Goal: Information Seeking & Learning: Learn about a topic

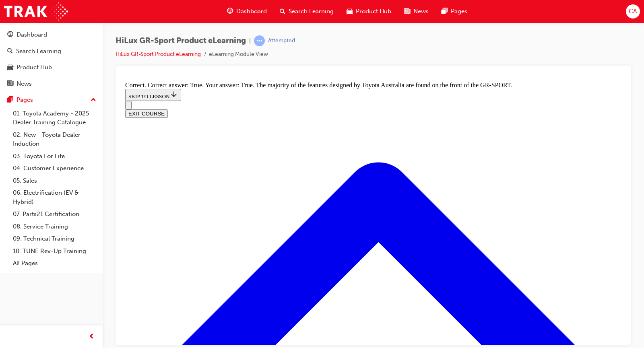
scroll to position [954, 0]
radio input "true"
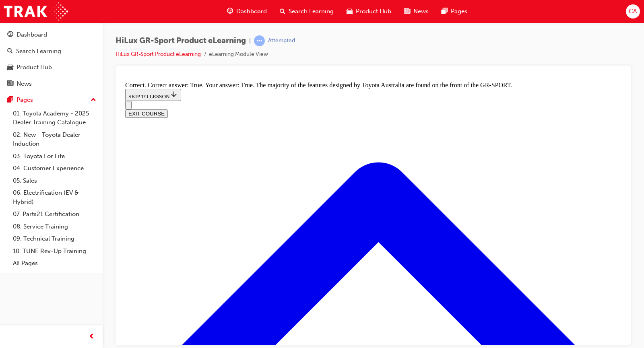
radio input "true"
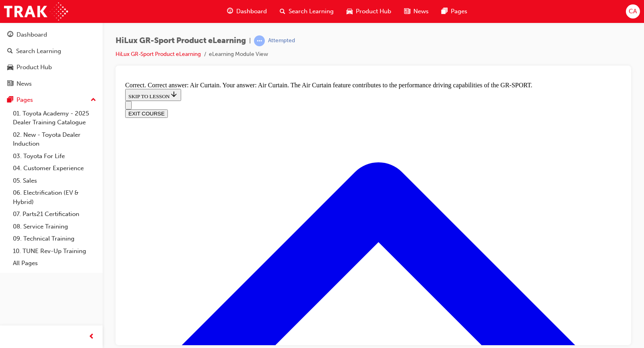
radio input "true"
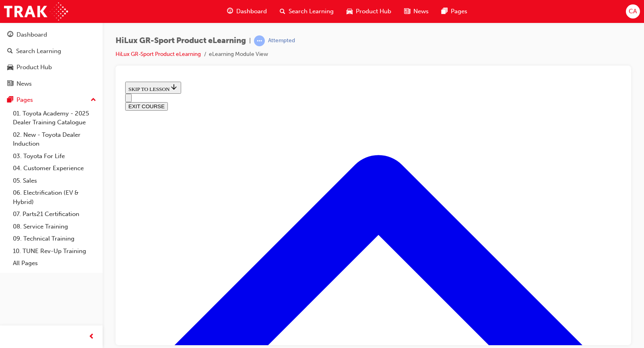
scroll to position [65, 0]
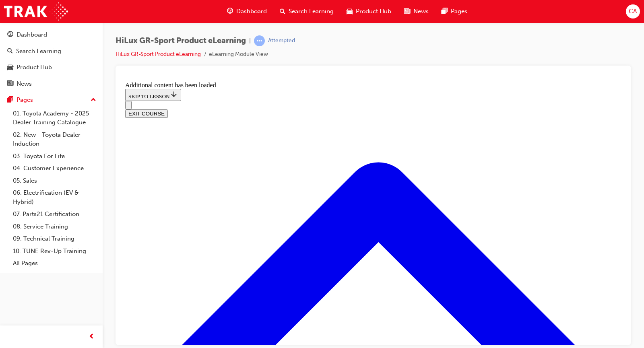
scroll to position [363, 0]
radio input "true"
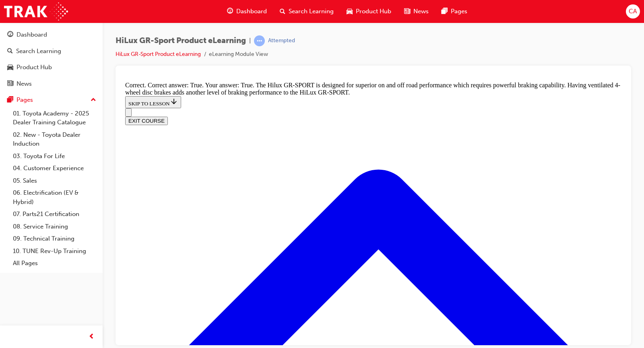
scroll to position [560, 0]
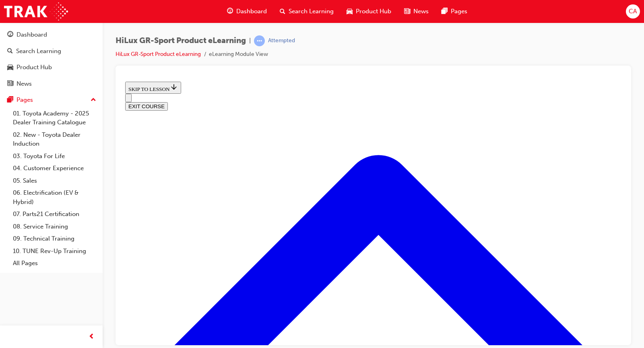
scroll to position [307, 0]
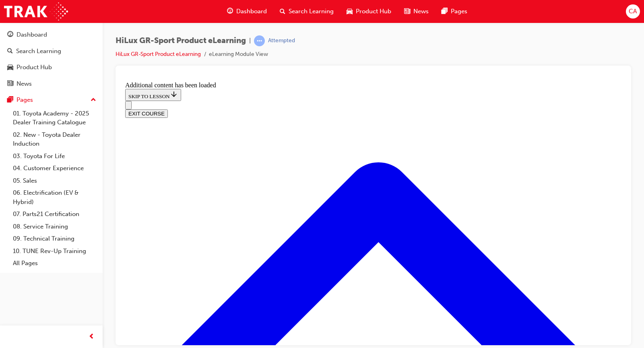
scroll to position [950, 0]
checkbox input "true"
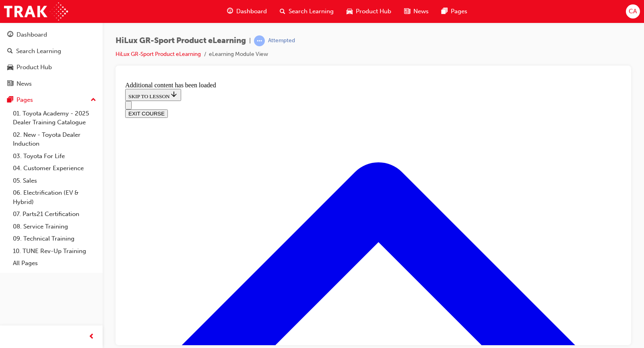
checkbox input "true"
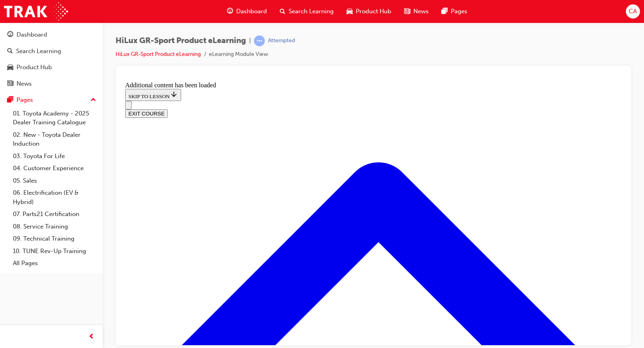
scroll to position [990, 0]
checkbox input "true"
drag, startPoint x: 352, startPoint y: 269, endPoint x: 346, endPoint y: 250, distance: 20.2
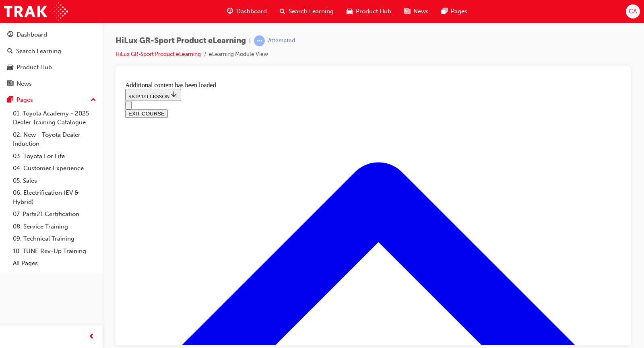
checkbox input "true"
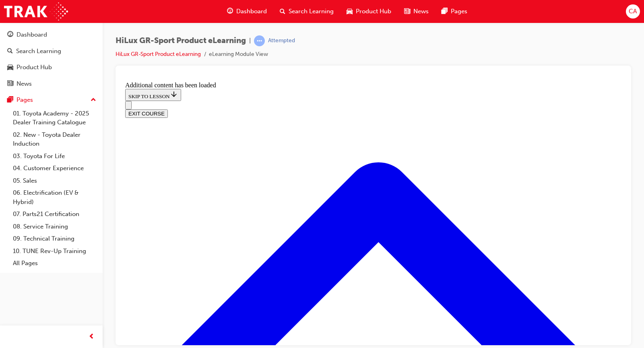
checkbox input "false"
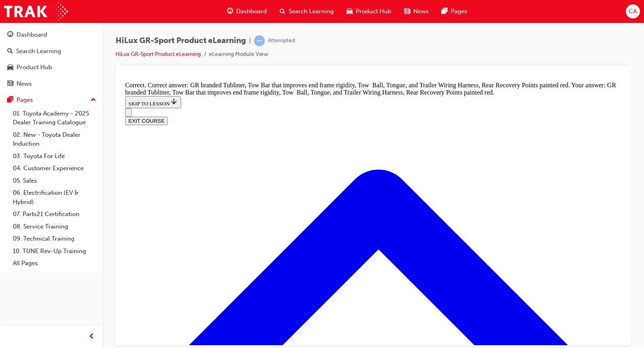
scroll to position [1126, 0]
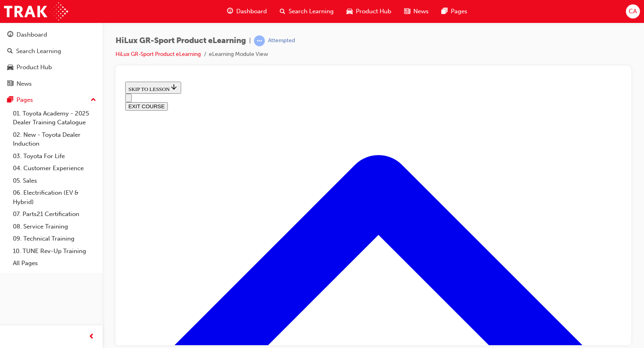
scroll to position [226, 0]
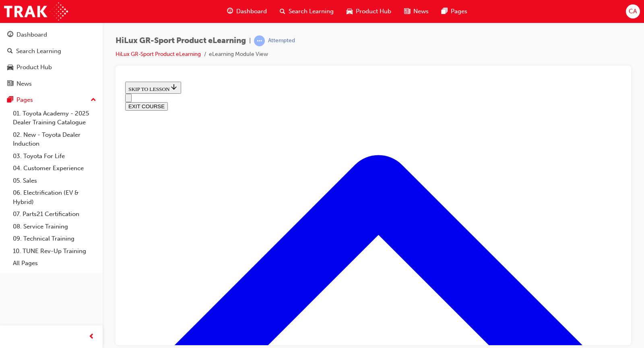
scroll to position [0, 0]
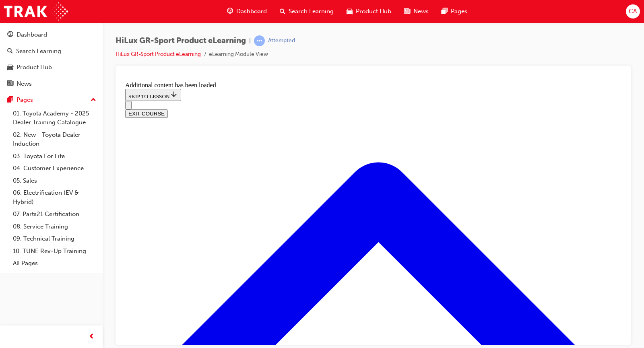
scroll to position [598, 0]
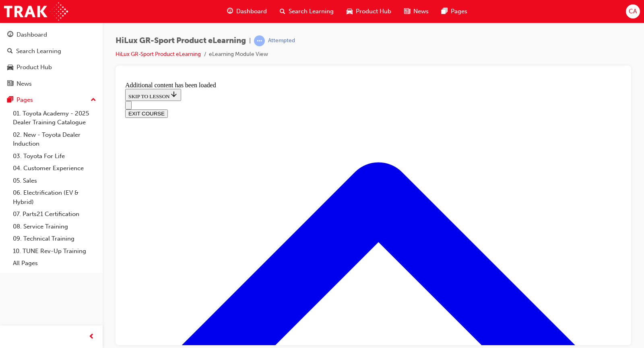
scroll to position [558, 0]
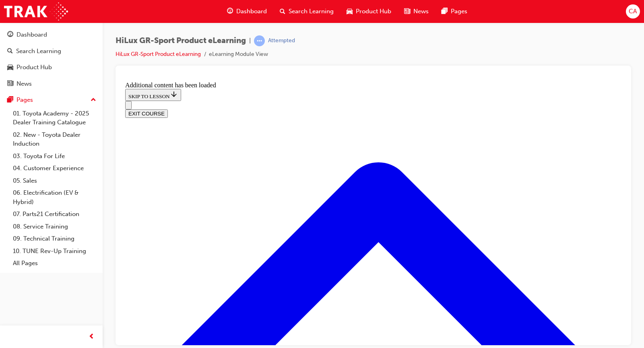
checkbox input "true"
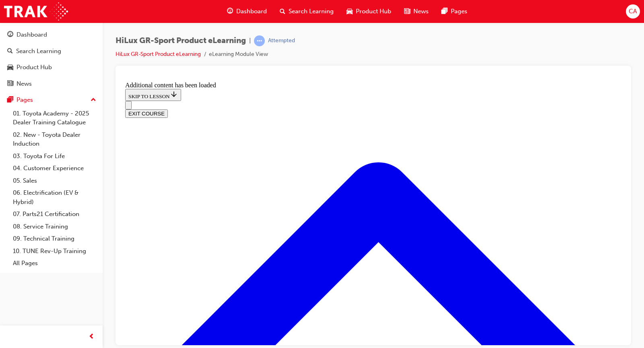
checkbox input "true"
drag, startPoint x: 250, startPoint y: 191, endPoint x: 252, endPoint y: 198, distance: 7.9
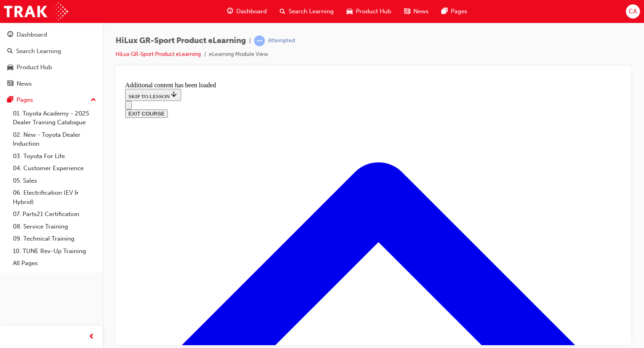
checkbox input "true"
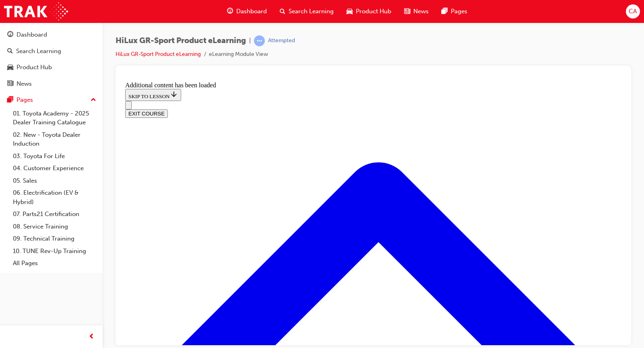
checkbox input "false"
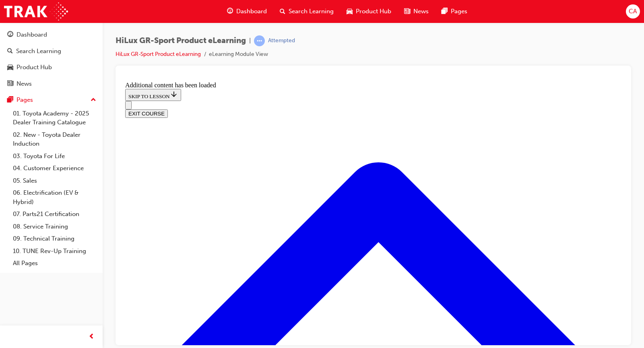
radio input "true"
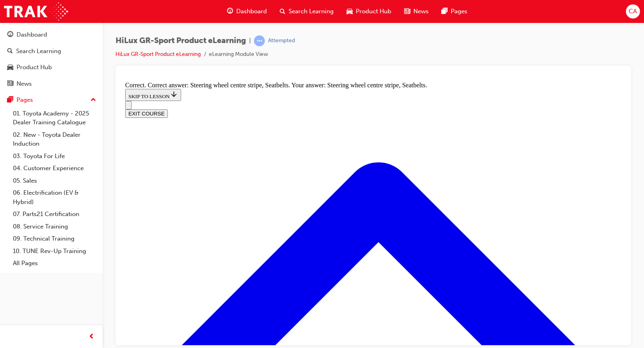
scroll to position [282, 0]
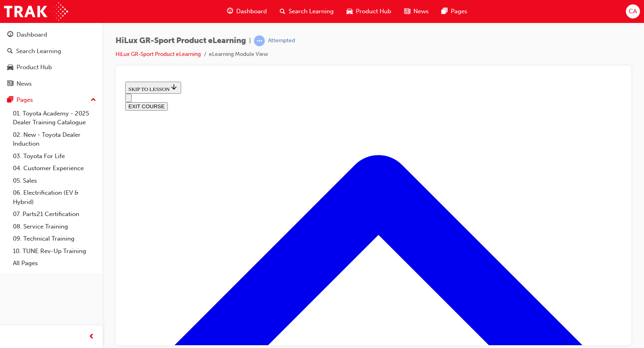
scroll to position [325, 0]
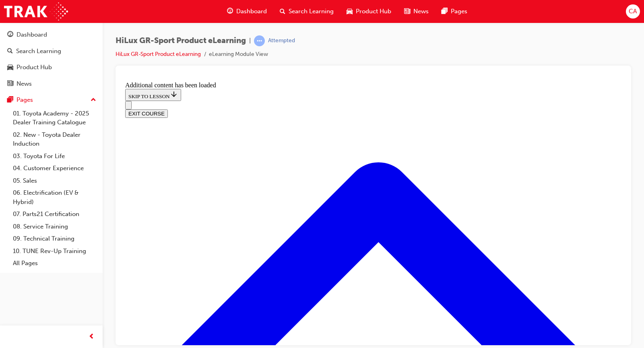
scroll to position [514, 0]
radio input "true"
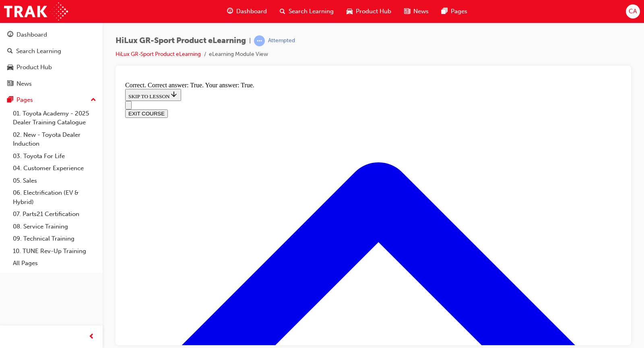
scroll to position [634, 0]
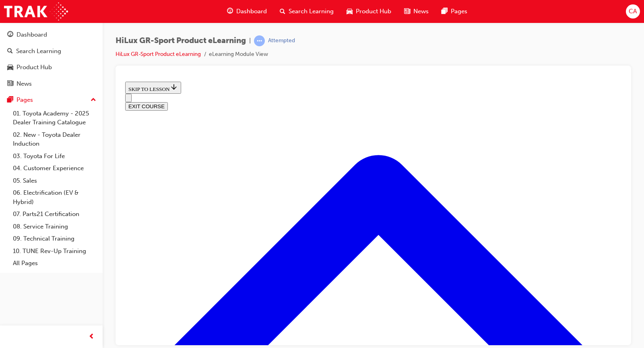
scroll to position [974, 0]
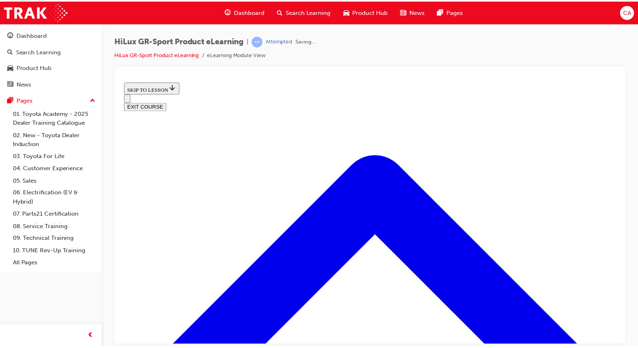
scroll to position [132, 0]
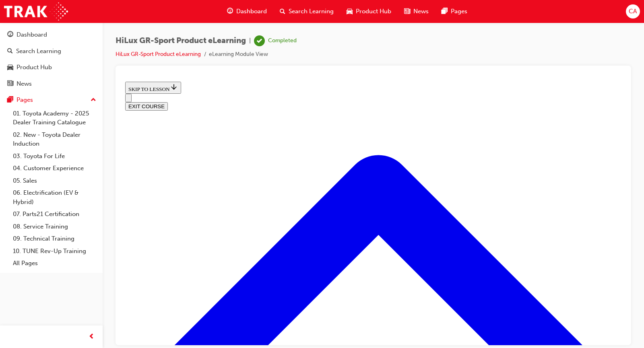
click at [168, 102] on button "EXIT COURSE" at bounding box center [146, 106] width 43 height 8
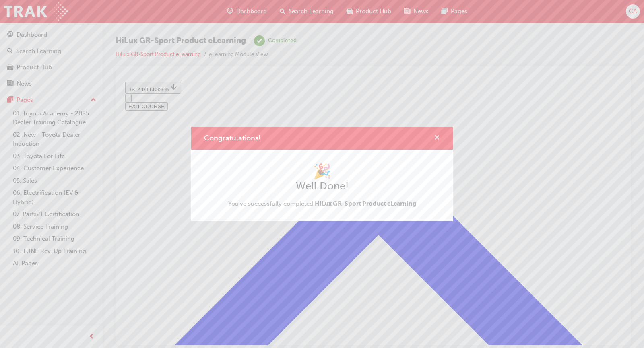
click at [436, 140] on span "cross-icon" at bounding box center [437, 138] width 6 height 7
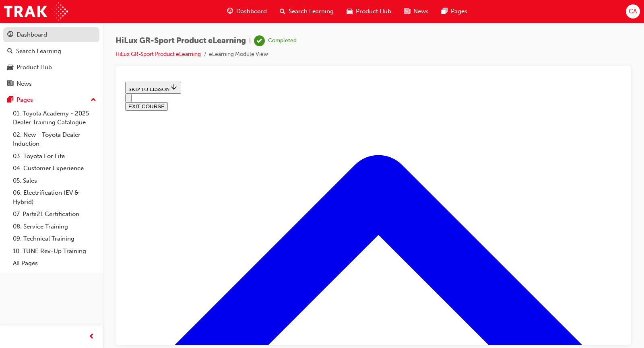
click at [21, 37] on div "Dashboard" at bounding box center [32, 34] width 31 height 9
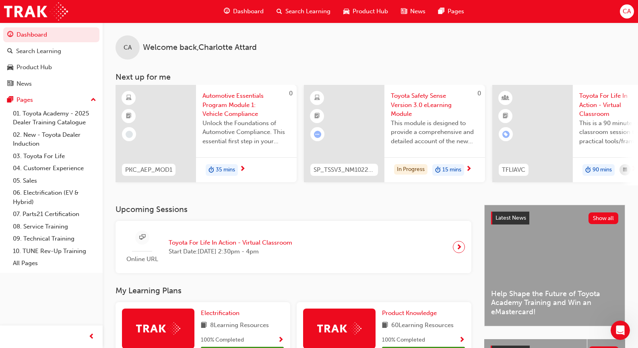
click at [243, 166] on span "next-icon" at bounding box center [242, 169] width 6 height 7
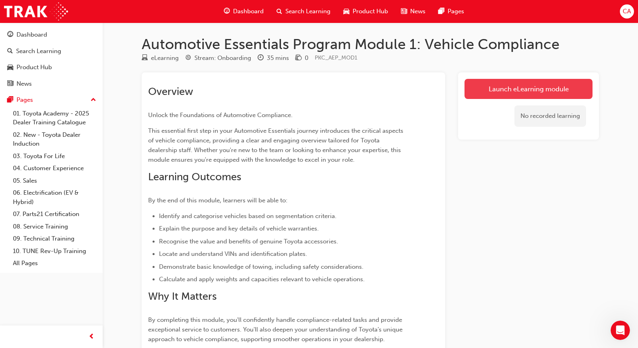
click at [521, 93] on link "Launch eLearning module" at bounding box center [528, 89] width 128 height 20
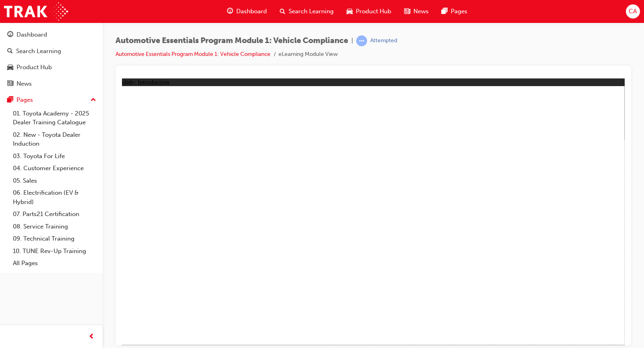
drag, startPoint x: 429, startPoint y: 195, endPoint x: 534, endPoint y: 195, distance: 105.1
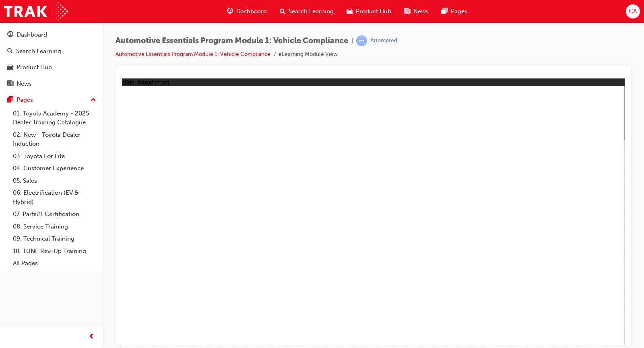
drag, startPoint x: 443, startPoint y: 266, endPoint x: 468, endPoint y: 276, distance: 26.5
drag, startPoint x: 537, startPoint y: 288, endPoint x: 568, endPoint y: 323, distance: 47.3
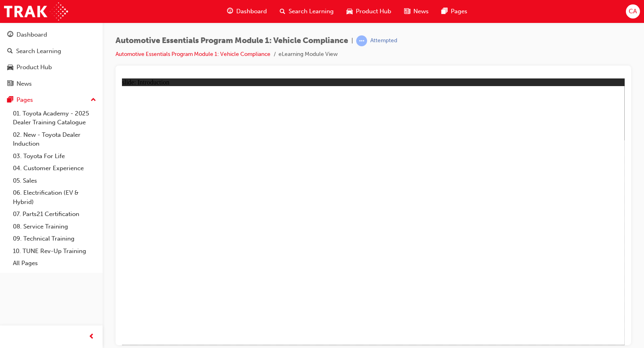
drag, startPoint x: 597, startPoint y: 329, endPoint x: 506, endPoint y: 171, distance: 183.0
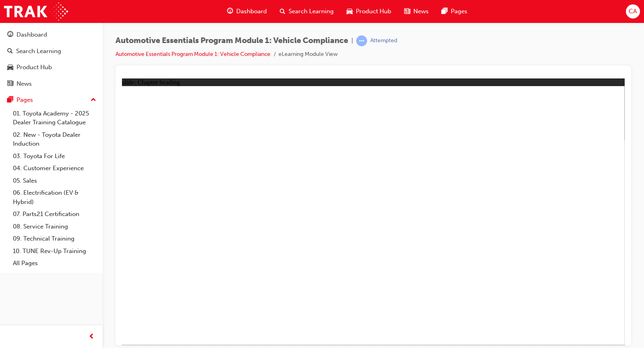
drag, startPoint x: 350, startPoint y: 233, endPoint x: 350, endPoint y: 257, distance: 23.7
drag, startPoint x: 378, startPoint y: 243, endPoint x: 364, endPoint y: 242, distance: 14.1
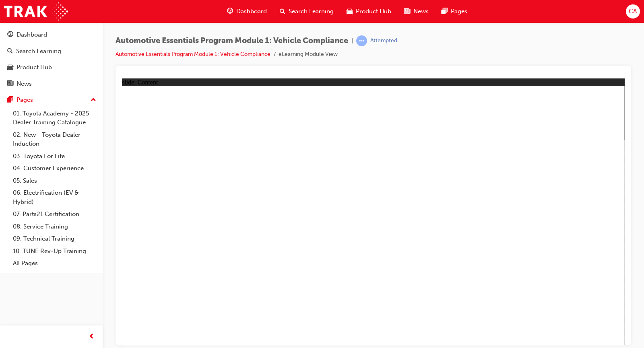
drag, startPoint x: 464, startPoint y: 232, endPoint x: 292, endPoint y: 233, distance: 171.5
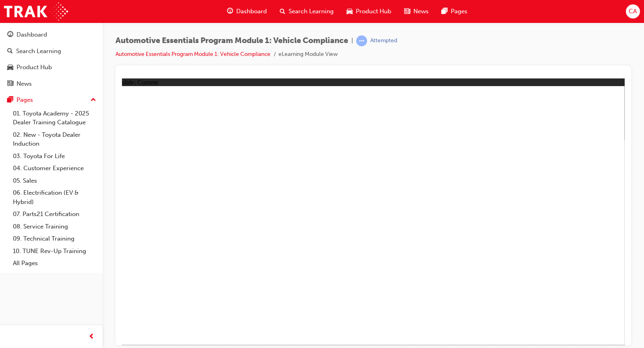
drag, startPoint x: 601, startPoint y: 110, endPoint x: 605, endPoint y: 98, distance: 12.2
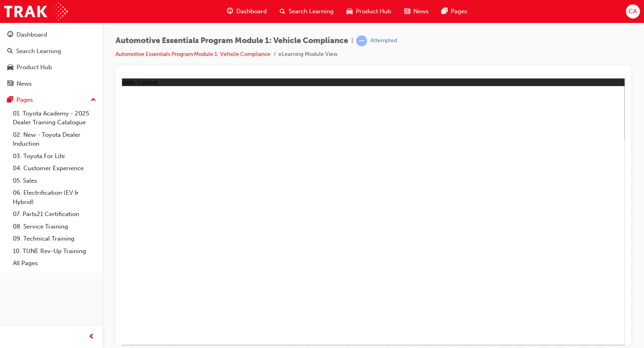
drag, startPoint x: 316, startPoint y: 237, endPoint x: 299, endPoint y: 238, distance: 17.7
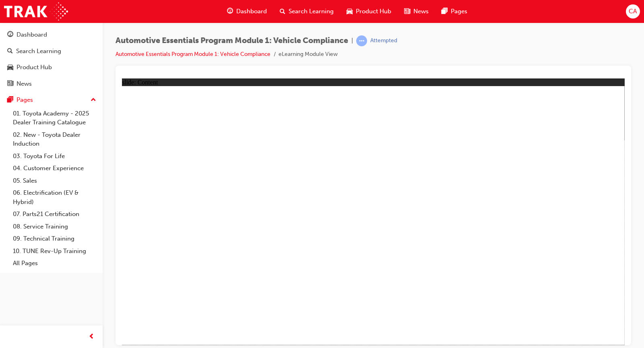
drag, startPoint x: 314, startPoint y: 148, endPoint x: 319, endPoint y: 150, distance: 5.1
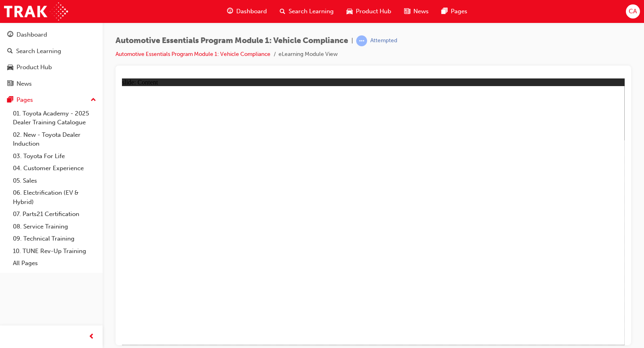
drag, startPoint x: 370, startPoint y: 137, endPoint x: 200, endPoint y: 124, distance: 170.4
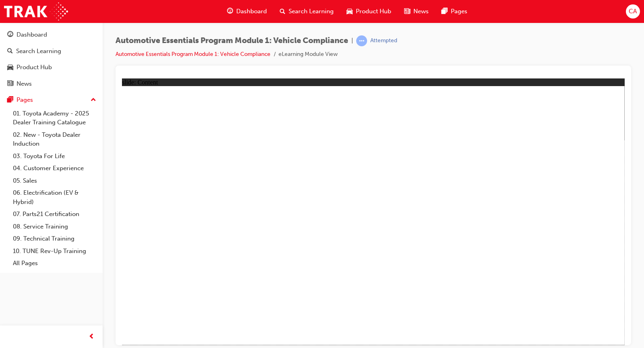
drag, startPoint x: 593, startPoint y: 109, endPoint x: 602, endPoint y: 103, distance: 10.9
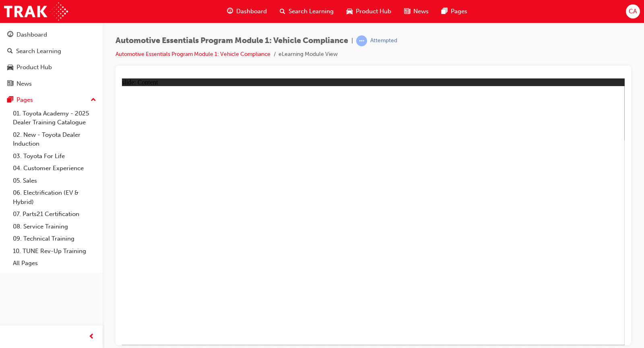
drag, startPoint x: 301, startPoint y: 180, endPoint x: 327, endPoint y: 180, distance: 26.6
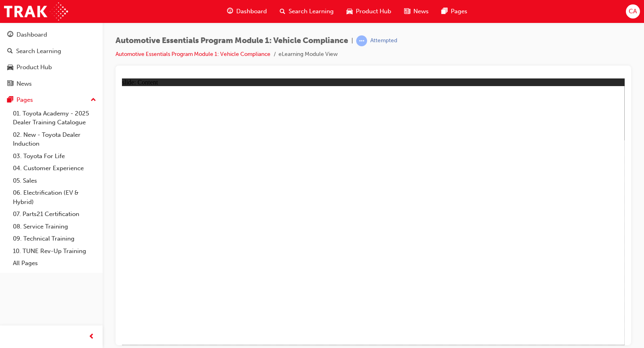
drag, startPoint x: 326, startPoint y: 236, endPoint x: 520, endPoint y: 250, distance: 193.7
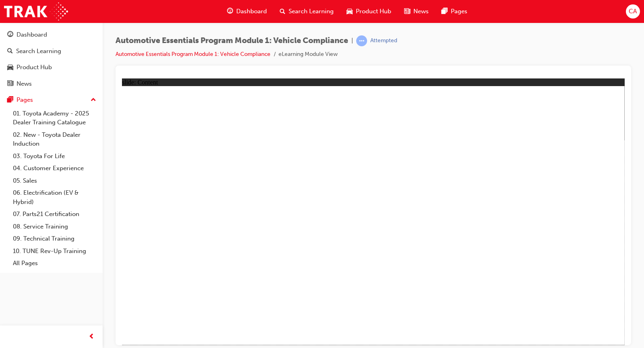
drag, startPoint x: 549, startPoint y: 157, endPoint x: 537, endPoint y: 159, distance: 13.1
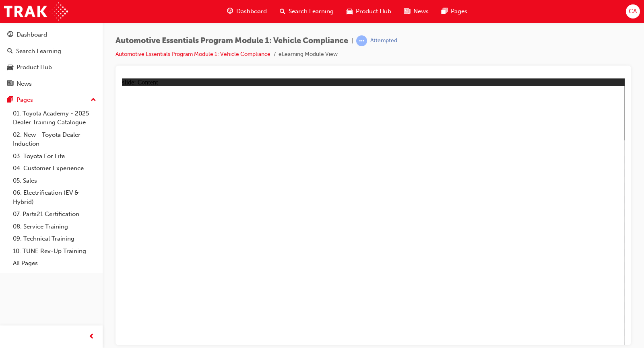
drag, startPoint x: 231, startPoint y: 195, endPoint x: 231, endPoint y: 204, distance: 9.3
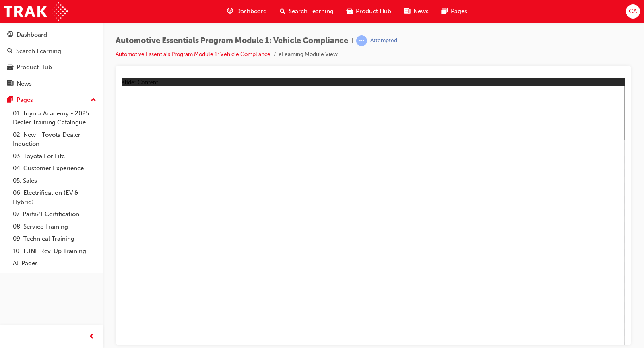
radio input "true"
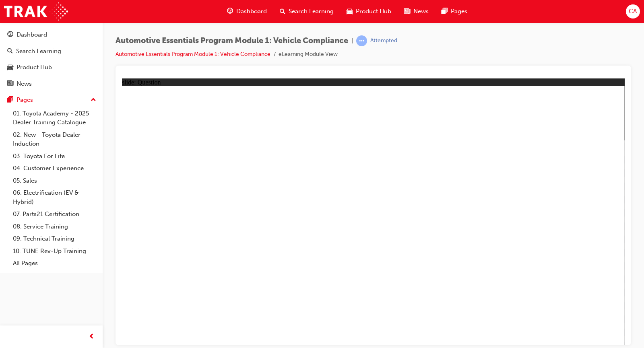
radio input "false"
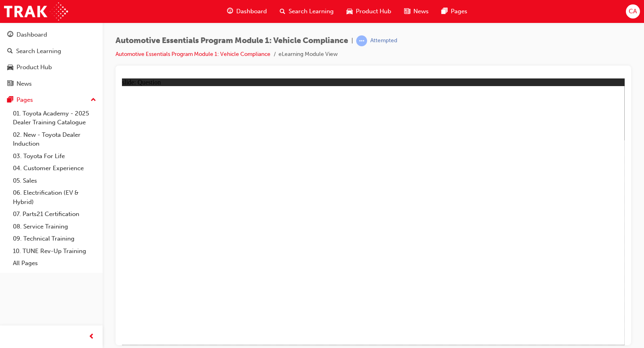
radio input "true"
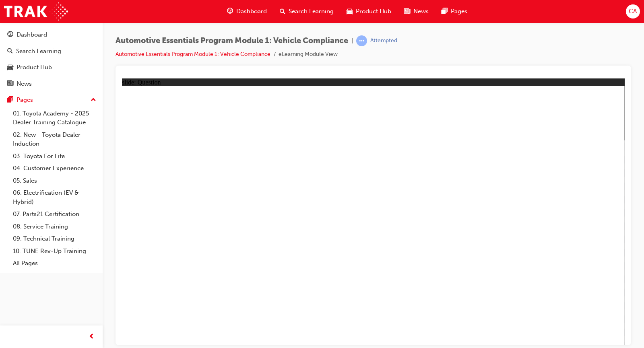
radio input "true"
drag, startPoint x: 370, startPoint y: 256, endPoint x: 363, endPoint y: 264, distance: 11.1
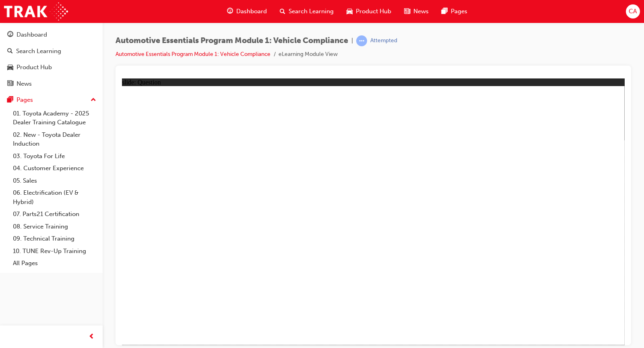
radio input "true"
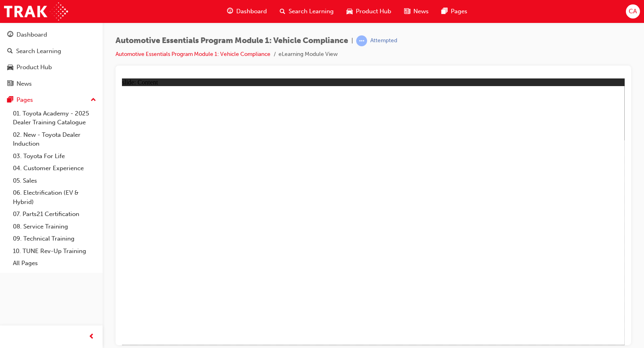
drag, startPoint x: 536, startPoint y: 183, endPoint x: 506, endPoint y: 190, distance: 31.4
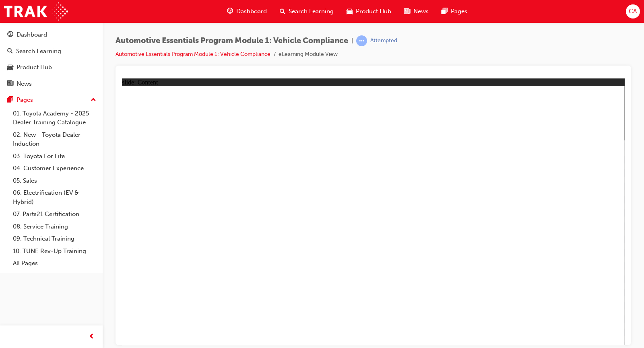
drag, startPoint x: 215, startPoint y: 285, endPoint x: 200, endPoint y: 289, distance: 15.0
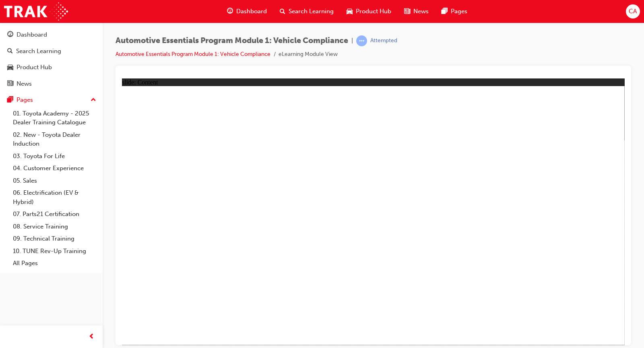
drag, startPoint x: 401, startPoint y: 312, endPoint x: 367, endPoint y: 304, distance: 35.0
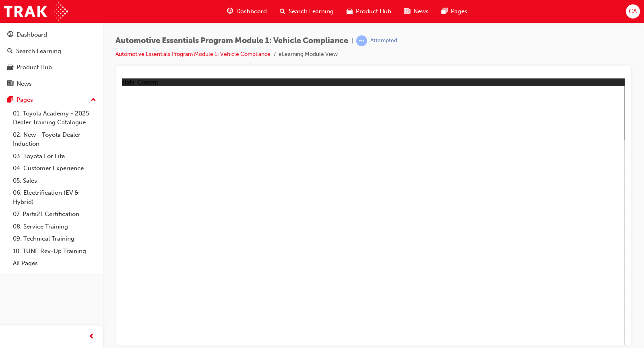
drag, startPoint x: 293, startPoint y: 290, endPoint x: 290, endPoint y: 306, distance: 16.5
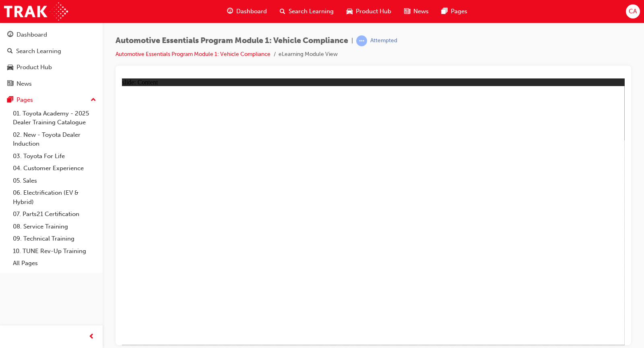
drag, startPoint x: 607, startPoint y: 105, endPoint x: 601, endPoint y: 128, distance: 23.7
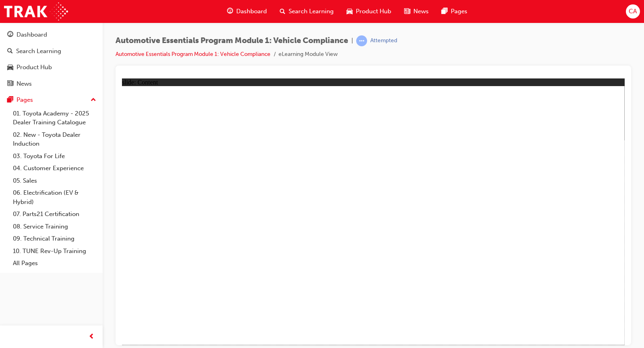
radio input "true"
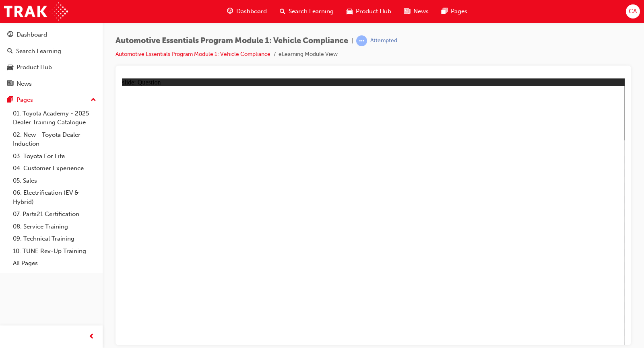
radio input "true"
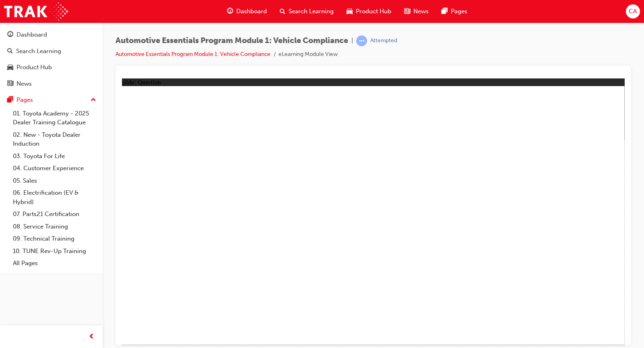
drag, startPoint x: 417, startPoint y: 213, endPoint x: 416, endPoint y: 276, distance: 62.8
radio input "true"
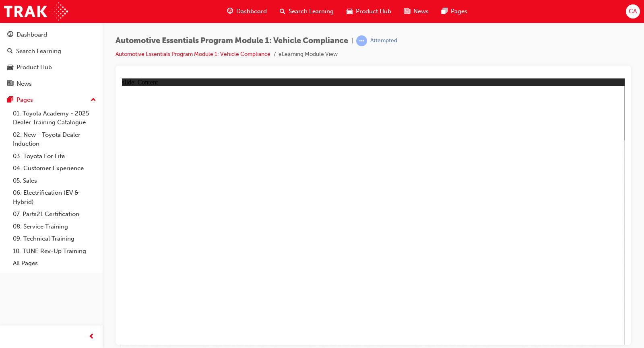
drag, startPoint x: 618, startPoint y: 80, endPoint x: 611, endPoint y: 82, distance: 7.6
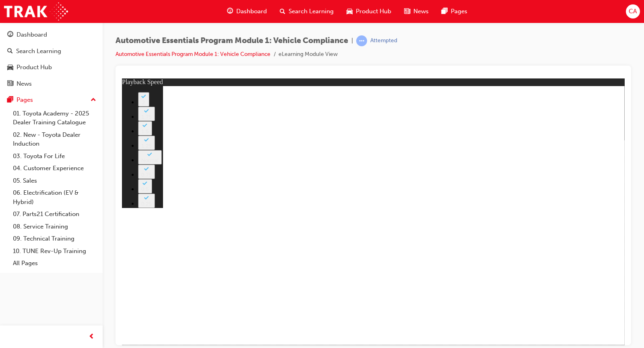
click at [149, 106] on button "2" at bounding box center [143, 99] width 11 height 14
type input "43"
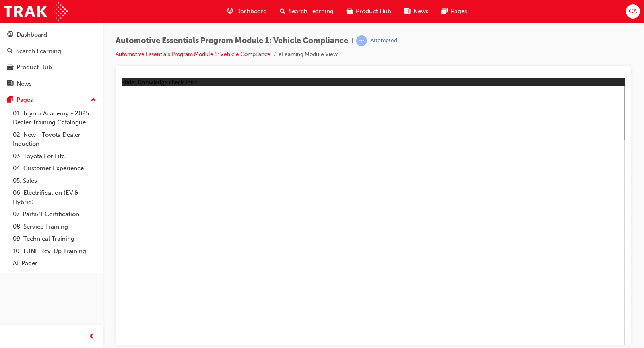
drag, startPoint x: 421, startPoint y: 167, endPoint x: 492, endPoint y: 242, distance: 103.1
radio input "true"
drag, startPoint x: 599, startPoint y: 340, endPoint x: 595, endPoint y: 334, distance: 6.7
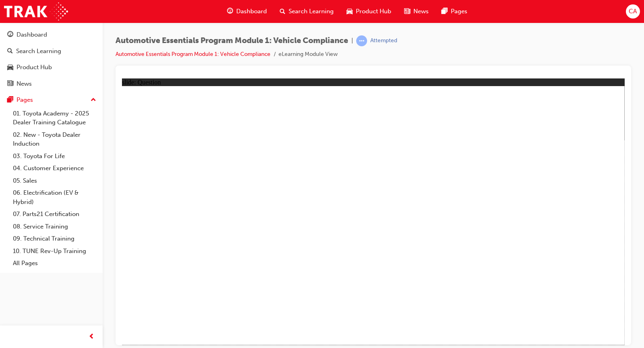
radio input "true"
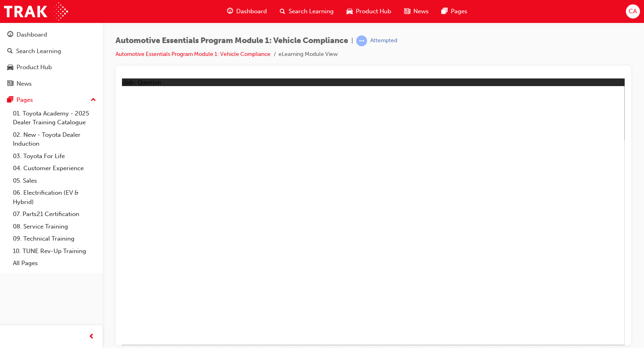
radio input "true"
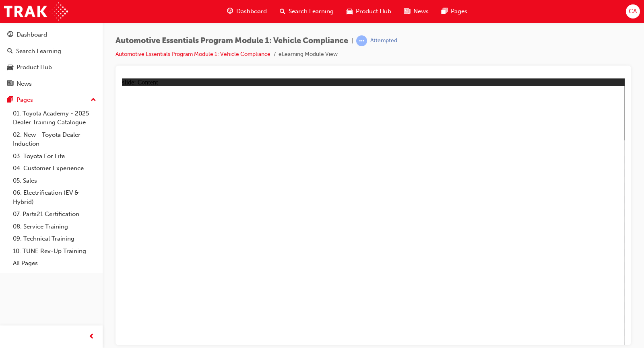
drag, startPoint x: 586, startPoint y: 281, endPoint x: 573, endPoint y: 290, distance: 15.8
drag, startPoint x: 570, startPoint y: 292, endPoint x: 549, endPoint y: 247, distance: 49.3
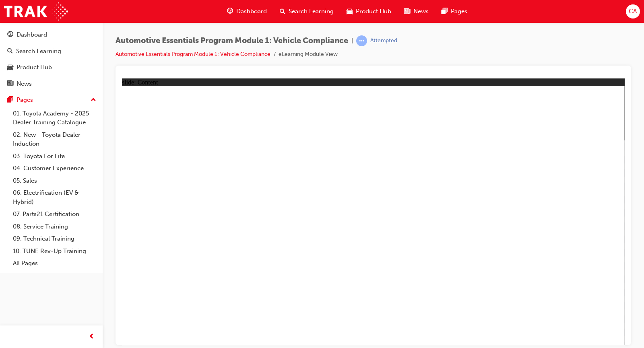
drag, startPoint x: 273, startPoint y: 159, endPoint x: 293, endPoint y: 196, distance: 41.4
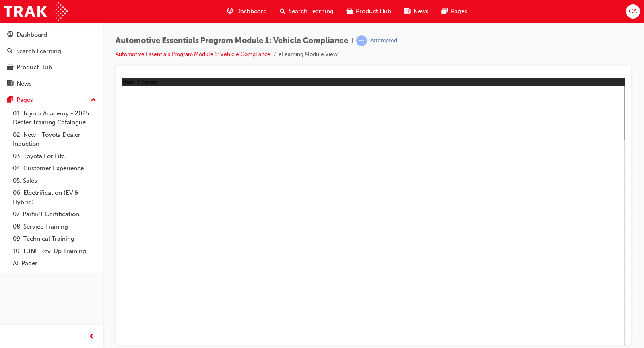
drag, startPoint x: 301, startPoint y: 204, endPoint x: 292, endPoint y: 200, distance: 9.4
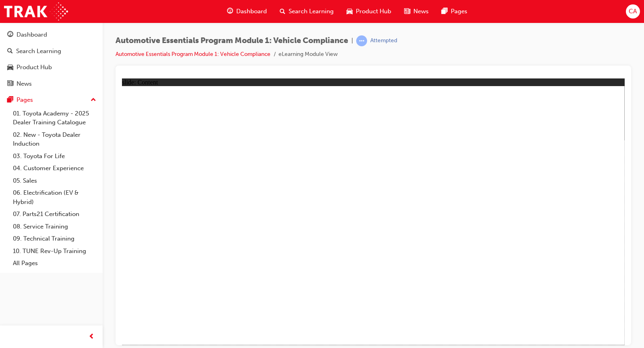
drag, startPoint x: 312, startPoint y: 191, endPoint x: 325, endPoint y: 194, distance: 13.5
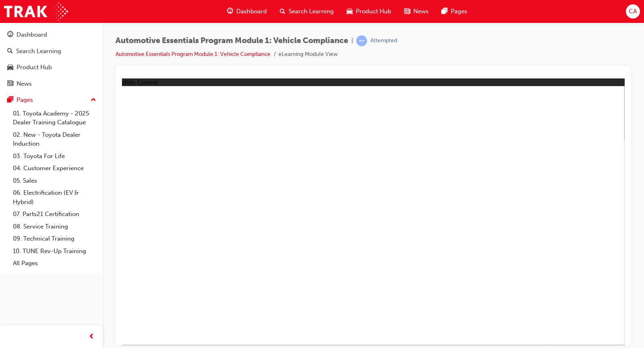
drag, startPoint x: 334, startPoint y: 273, endPoint x: 336, endPoint y: 279, distance: 6.5
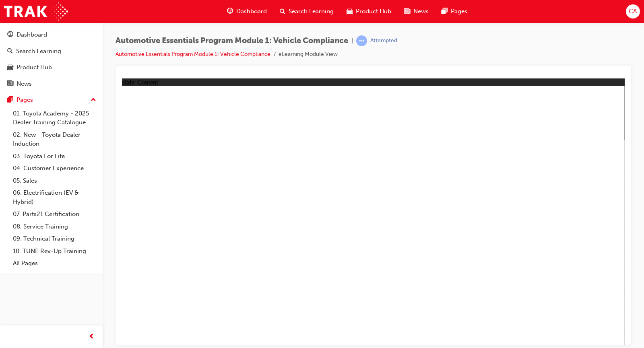
drag, startPoint x: 544, startPoint y: 207, endPoint x: 547, endPoint y: 200, distance: 7.0
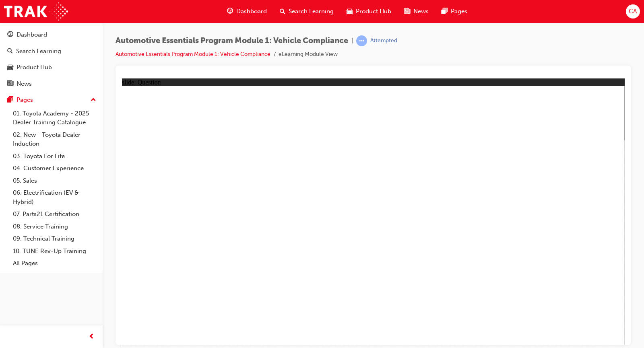
radio input "true"
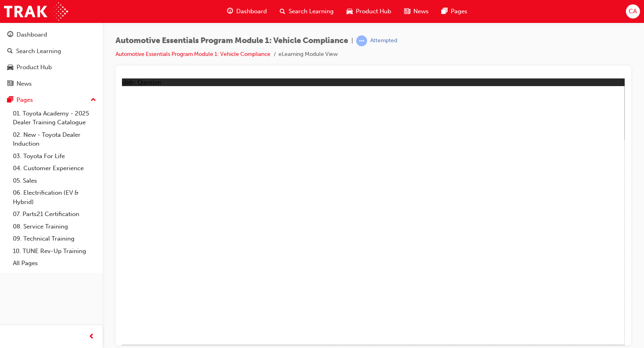
drag, startPoint x: 546, startPoint y: 327, endPoint x: 558, endPoint y: 332, distance: 13.4
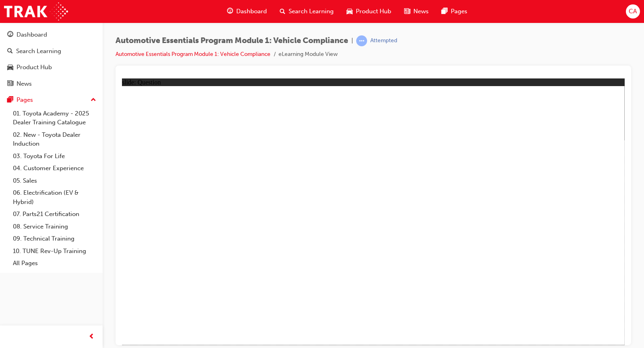
radio input "true"
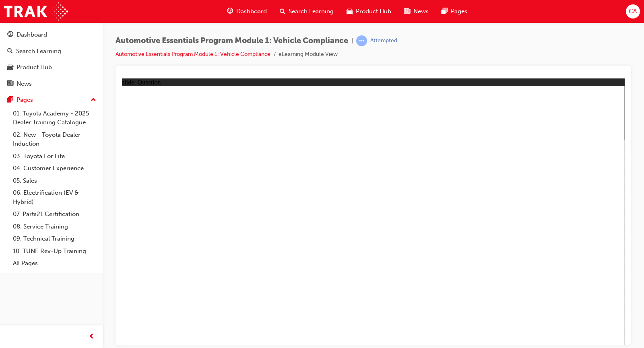
radio input "true"
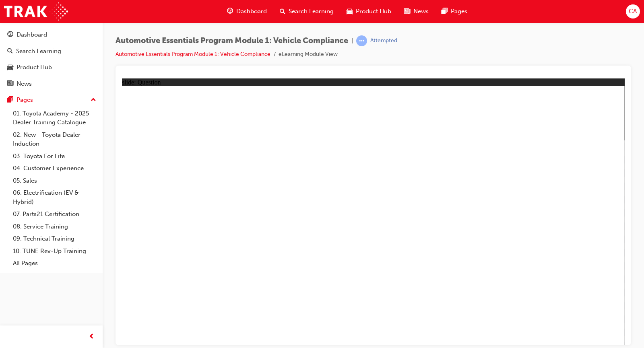
radio input "true"
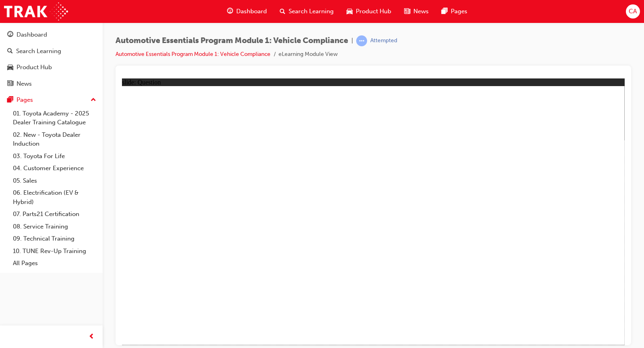
drag, startPoint x: 395, startPoint y: 264, endPoint x: 383, endPoint y: 263, distance: 11.8
radio input "true"
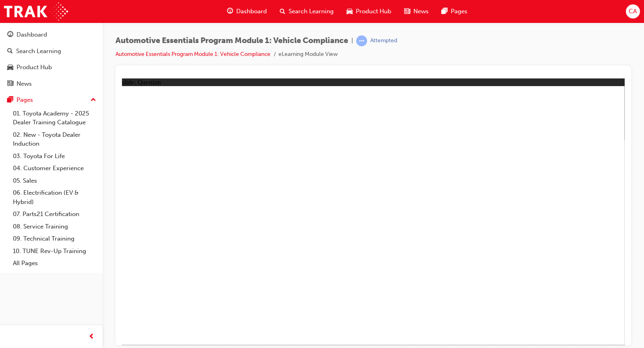
radio input "true"
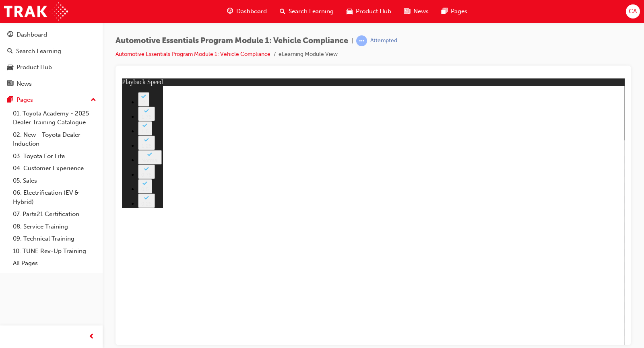
drag, startPoint x: 458, startPoint y: 204, endPoint x: 453, endPoint y: 206, distance: 5.8
click at [149, 106] on button "2" at bounding box center [143, 99] width 11 height 14
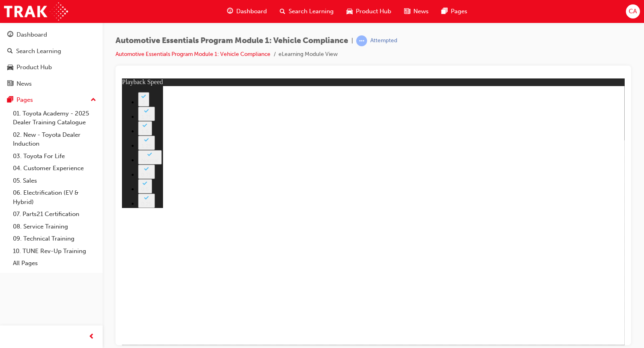
type input "35"
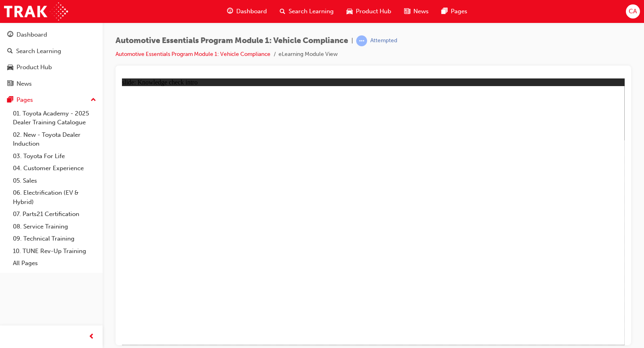
radio input "true"
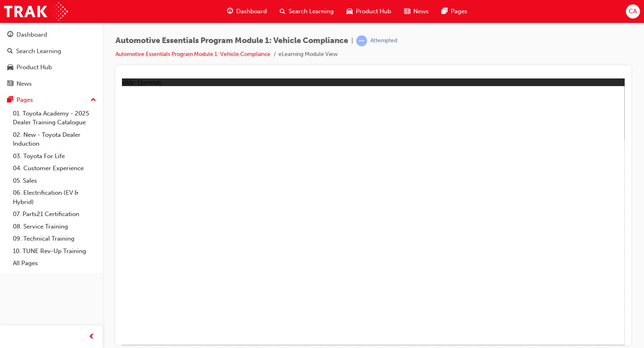
radio input "true"
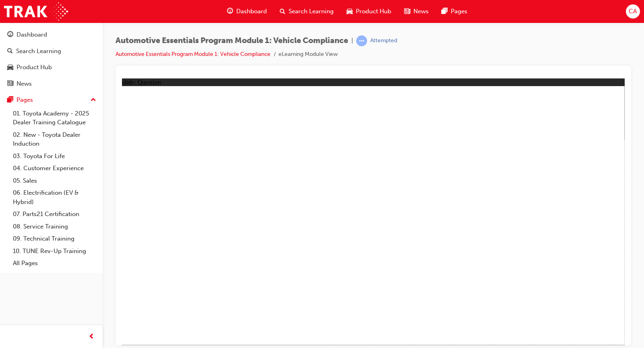
radio input "true"
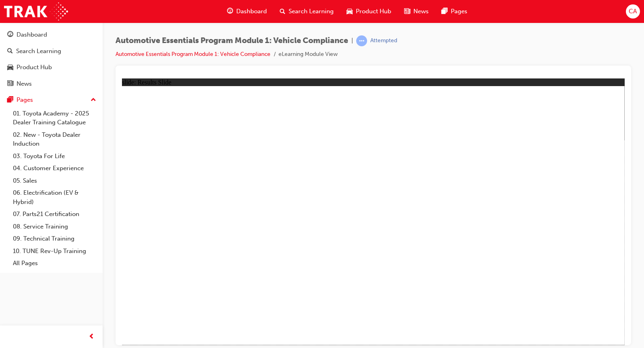
drag, startPoint x: 547, startPoint y: 313, endPoint x: 562, endPoint y: 321, distance: 17.1
drag, startPoint x: 562, startPoint y: 321, endPoint x: 566, endPoint y: 324, distance: 4.4
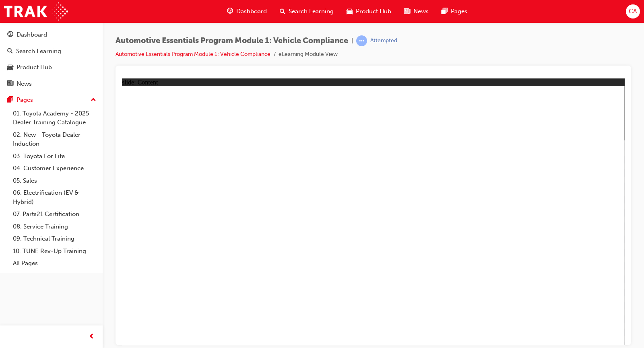
drag, startPoint x: 551, startPoint y: 200, endPoint x: 559, endPoint y: 202, distance: 7.8
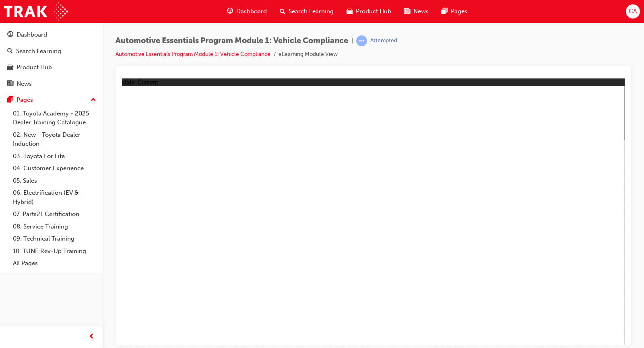
drag, startPoint x: 498, startPoint y: 233, endPoint x: 500, endPoint y: 226, distance: 6.6
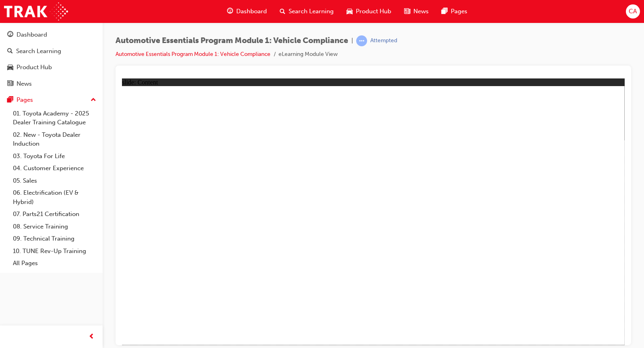
drag, startPoint x: 295, startPoint y: 269, endPoint x: 281, endPoint y: 272, distance: 14.4
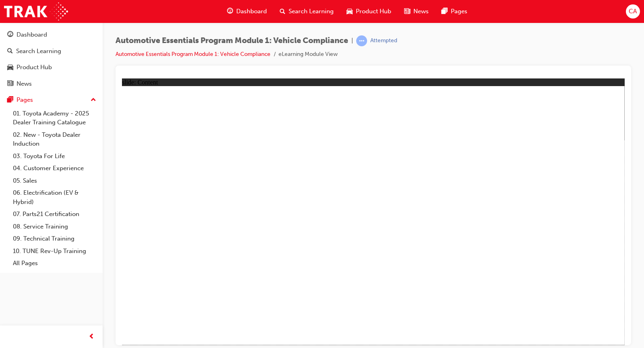
radio input "true"
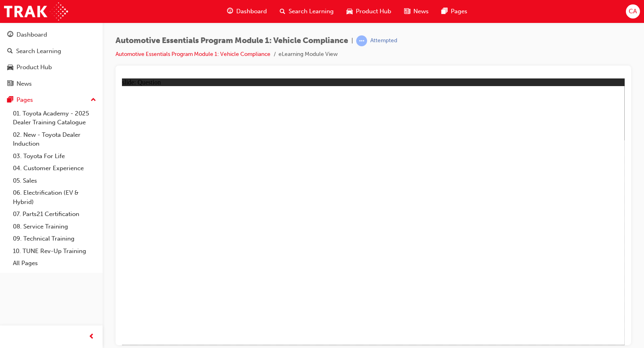
radio input "true"
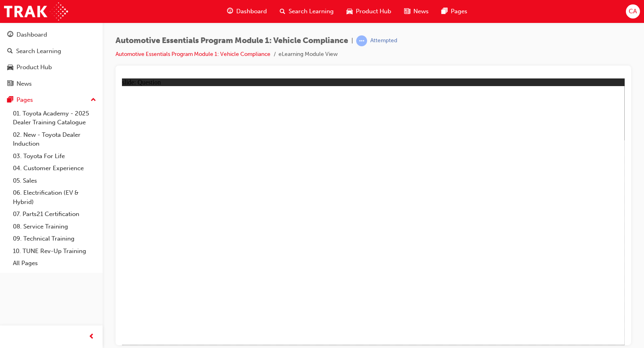
drag, startPoint x: 465, startPoint y: 227, endPoint x: 481, endPoint y: 240, distance: 20.9
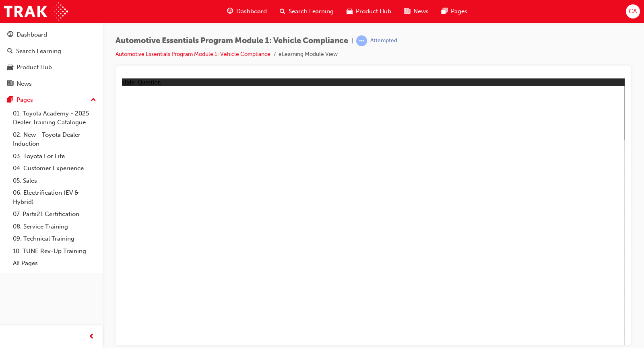
radio input "true"
drag, startPoint x: 370, startPoint y: 264, endPoint x: 373, endPoint y: 271, distance: 7.0
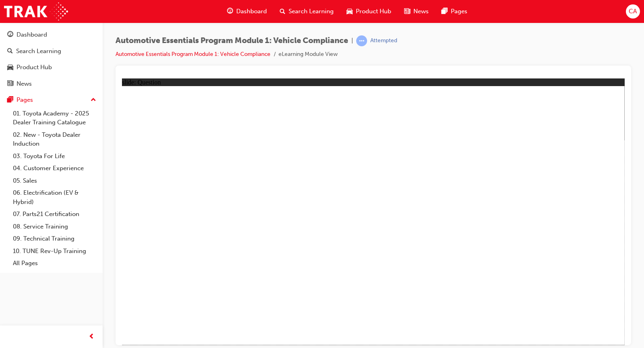
radio input "true"
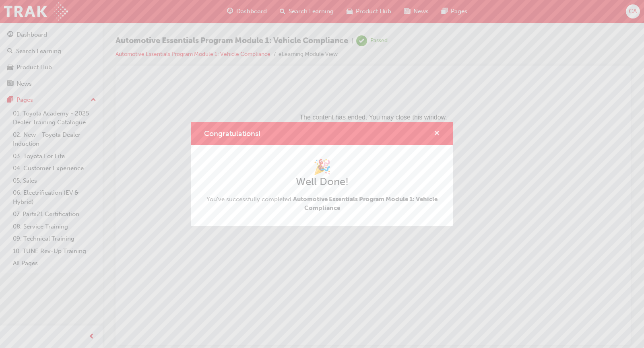
click at [435, 134] on span "cross-icon" at bounding box center [437, 133] width 6 height 7
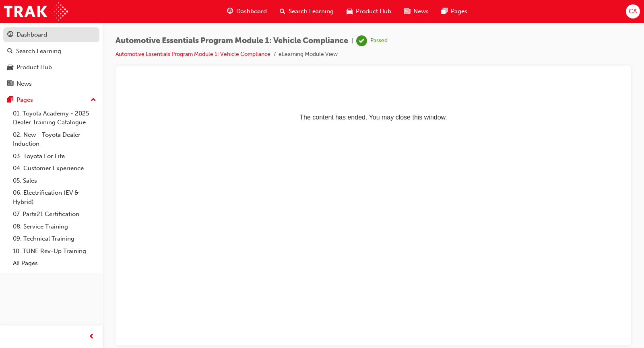
click at [58, 38] on div "Dashboard" at bounding box center [51, 35] width 88 height 10
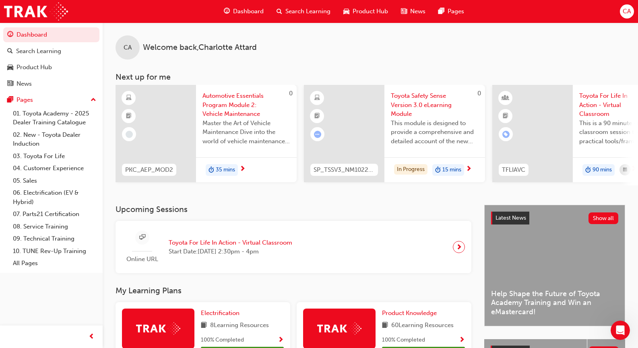
click at [237, 107] on span "Automotive Essentials Program Module 2: Vehicle Maintenance" at bounding box center [246, 104] width 88 height 27
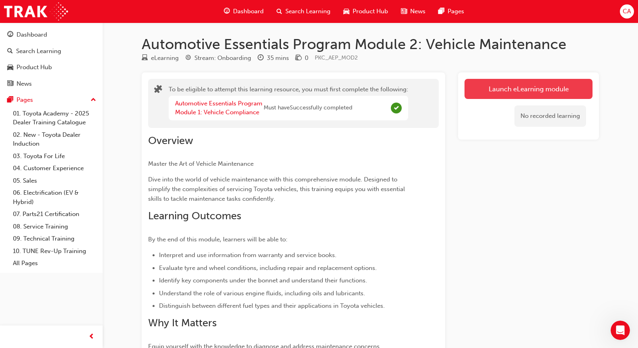
click at [500, 92] on button "Launch eLearning module" at bounding box center [528, 89] width 128 height 20
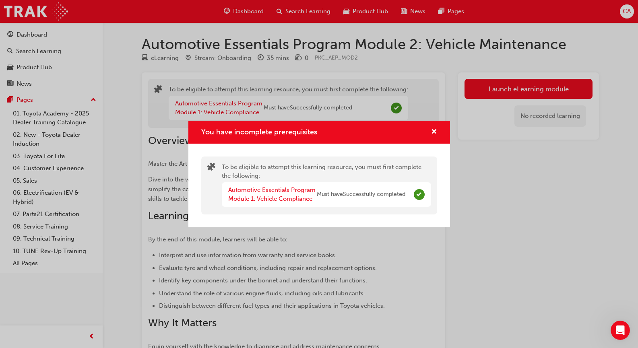
click at [441, 132] on div "You have incomplete prerequisites" at bounding box center [319, 132] width 262 height 23
click at [432, 134] on span "cross-icon" at bounding box center [434, 132] width 6 height 7
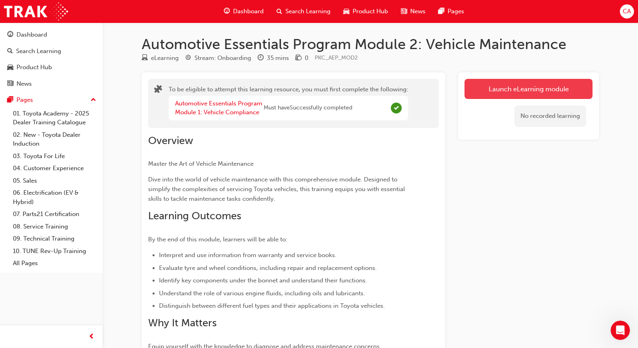
click at [506, 91] on button "Launch eLearning module" at bounding box center [528, 89] width 128 height 20
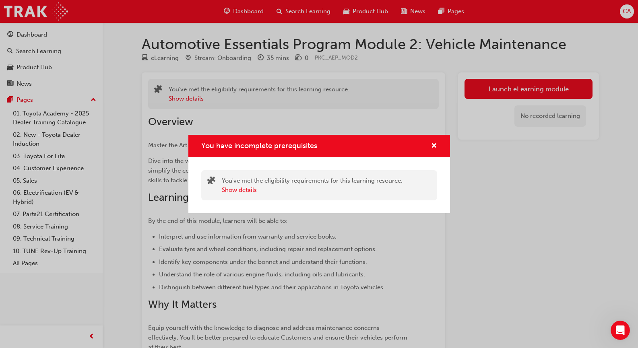
click at [430, 149] on div "You have incomplete prerequisites" at bounding box center [431, 146] width 12 height 10
click at [435, 143] on span "cross-icon" at bounding box center [434, 146] width 6 height 7
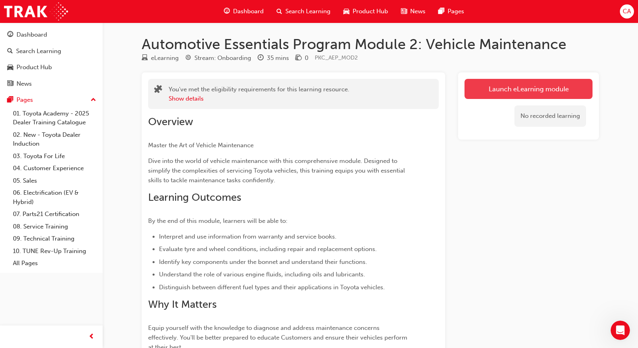
click at [490, 96] on button "Launch eLearning module" at bounding box center [528, 89] width 128 height 20
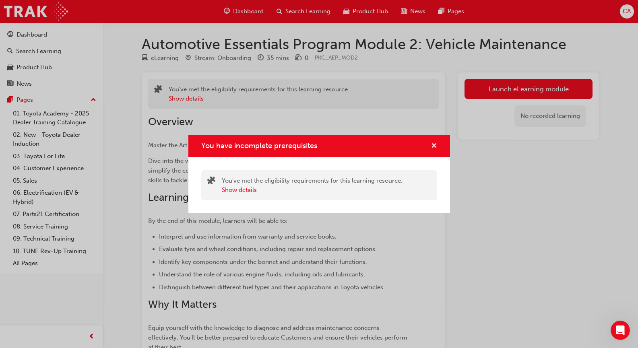
click at [436, 144] on span "cross-icon" at bounding box center [434, 146] width 6 height 7
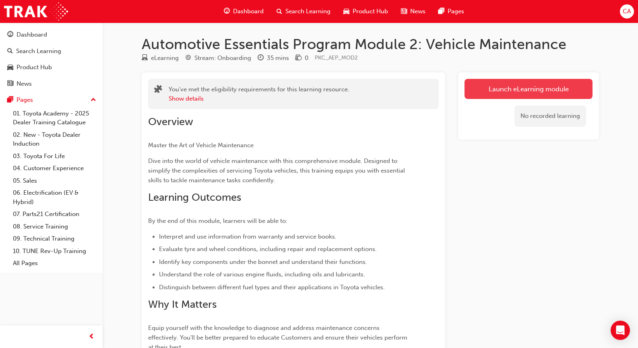
click at [498, 87] on link "Launch eLearning module" at bounding box center [528, 89] width 128 height 20
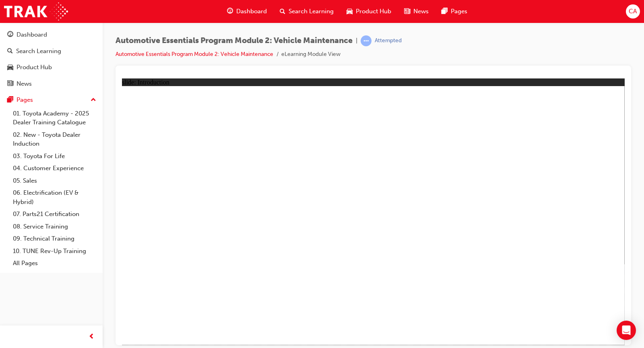
drag, startPoint x: 283, startPoint y: 272, endPoint x: 357, endPoint y: 304, distance: 80.2
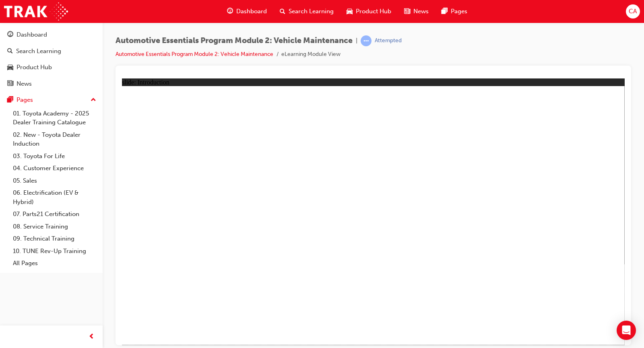
drag, startPoint x: 242, startPoint y: 219, endPoint x: 230, endPoint y: 219, distance: 11.7
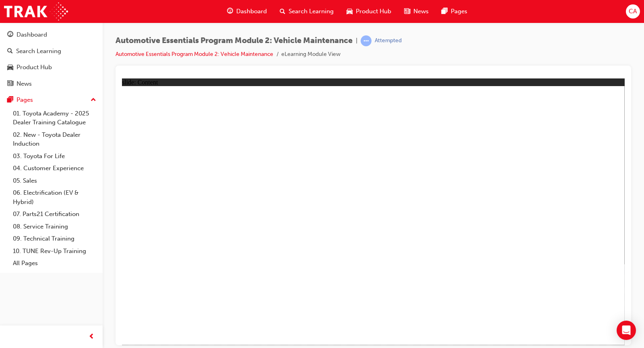
drag, startPoint x: 428, startPoint y: 193, endPoint x: 395, endPoint y: 195, distance: 33.0
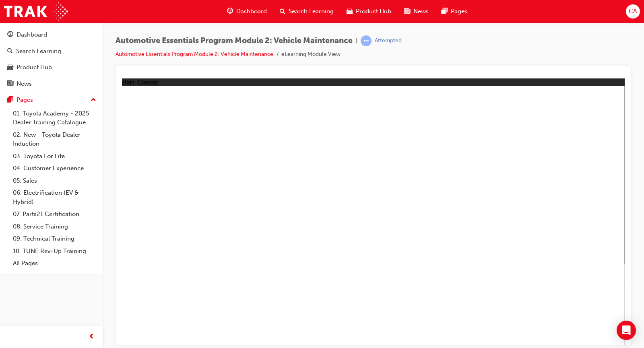
drag, startPoint x: 591, startPoint y: 320, endPoint x: 588, endPoint y: 331, distance: 11.3
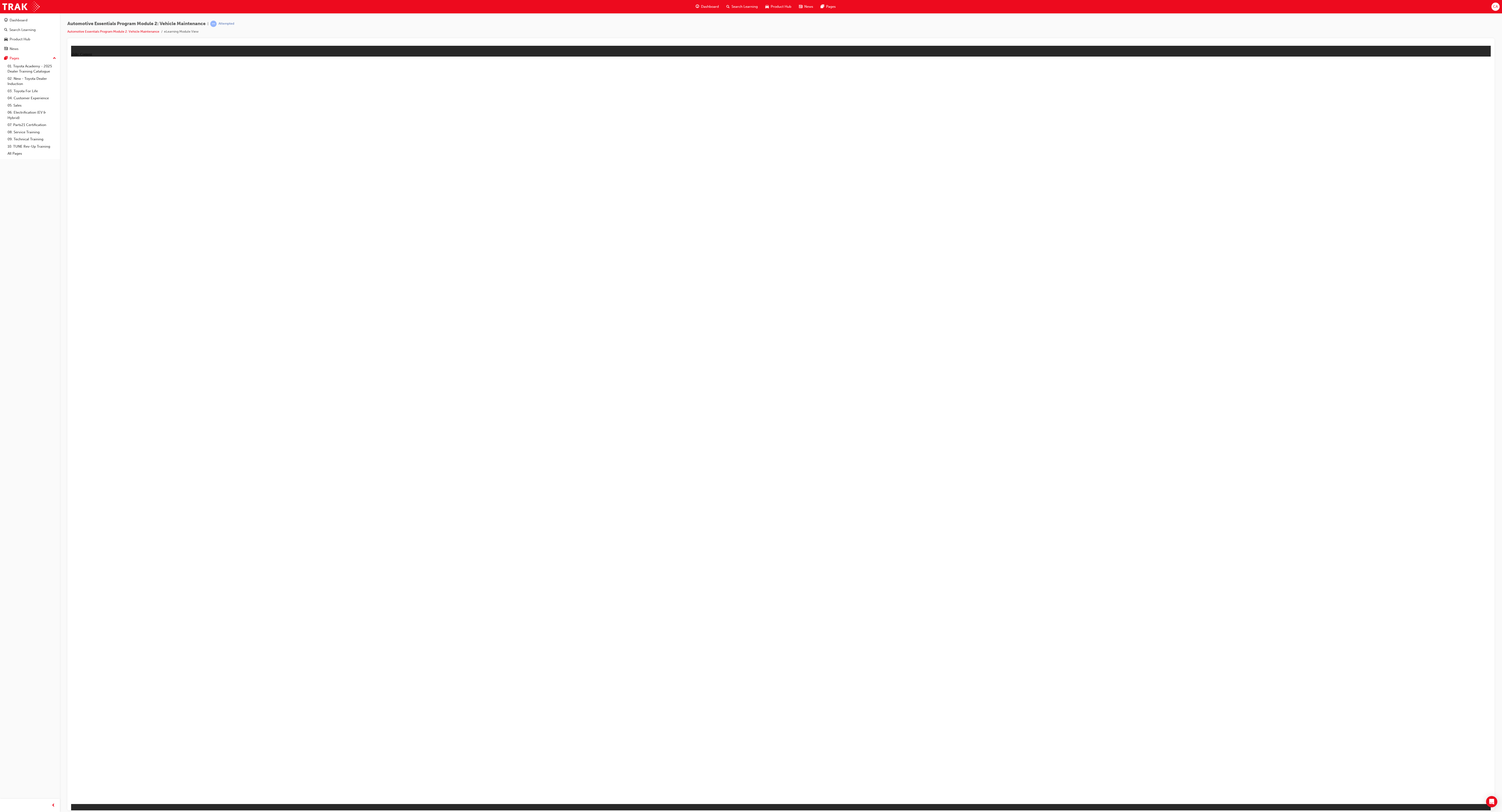
drag, startPoint x: 495, startPoint y: 466, endPoint x: 490, endPoint y: 462, distance: 6.4
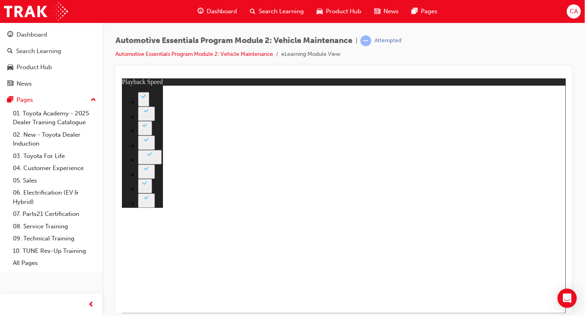
click at [155, 121] on button "1.75" at bounding box center [146, 113] width 17 height 14
click at [149, 106] on button "2" at bounding box center [143, 99] width 11 height 14
drag, startPoint x: 556, startPoint y: 105, endPoint x: 546, endPoint y: 95, distance: 13.9
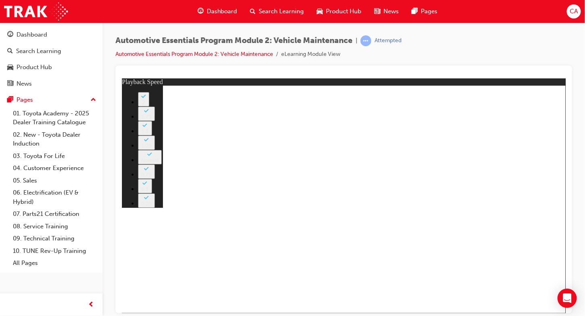
type input "1"
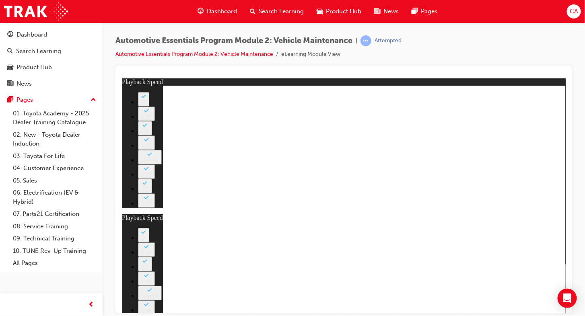
click at [149, 228] on button "2" at bounding box center [143, 235] width 11 height 14
type input "35"
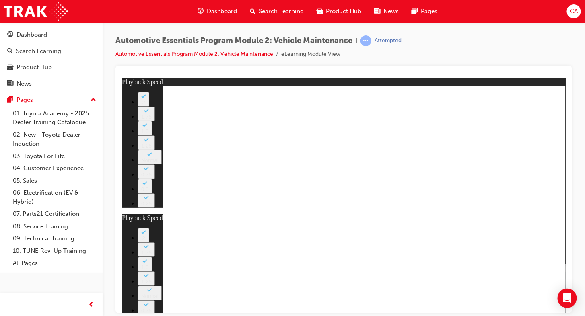
type input "1"
type input "35"
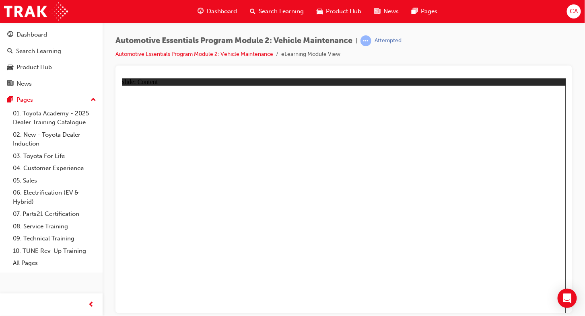
drag, startPoint x: 439, startPoint y: 232, endPoint x: 441, endPoint y: 236, distance: 4.1
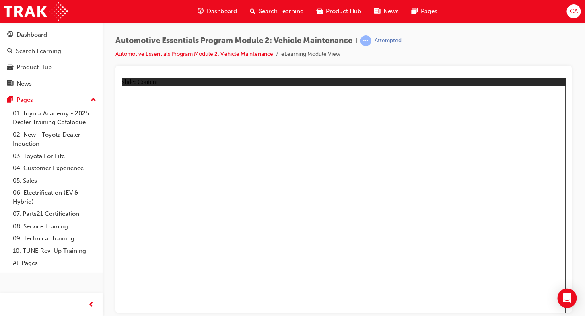
drag, startPoint x: 287, startPoint y: 112, endPoint x: 319, endPoint y: 115, distance: 31.5
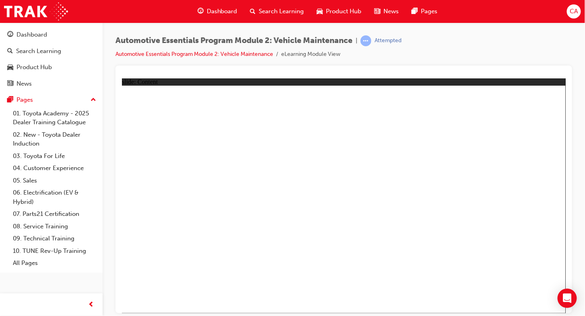
drag, startPoint x: 518, startPoint y: 290, endPoint x: 519, endPoint y: 298, distance: 8.1
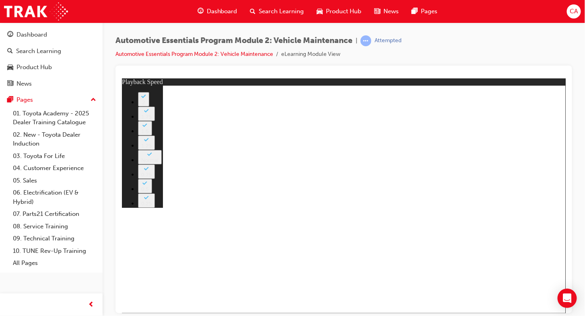
click at [149, 106] on button "2" at bounding box center [143, 99] width 11 height 14
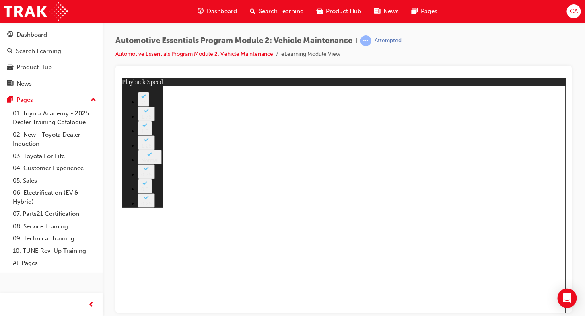
type input "8"
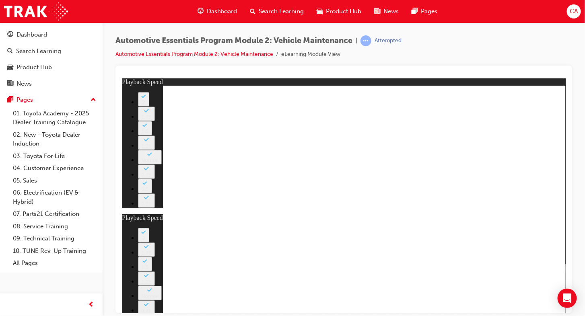
click at [149, 228] on button "2" at bounding box center [143, 235] width 11 height 14
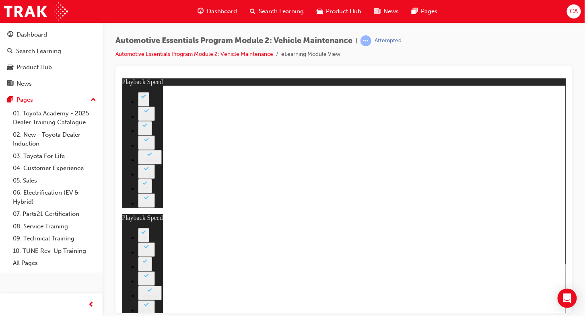
type input "27"
type input "8"
type input "27"
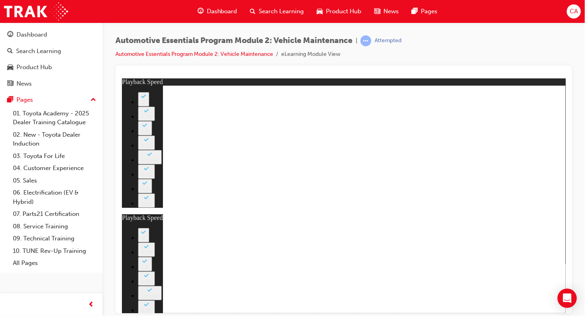
type input "12"
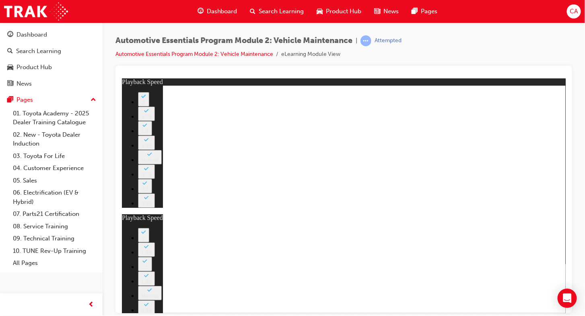
type input "8"
type input "27"
type input "12"
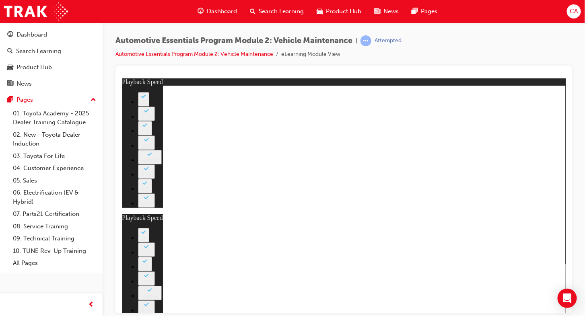
type input "56"
type input "8"
type input "27"
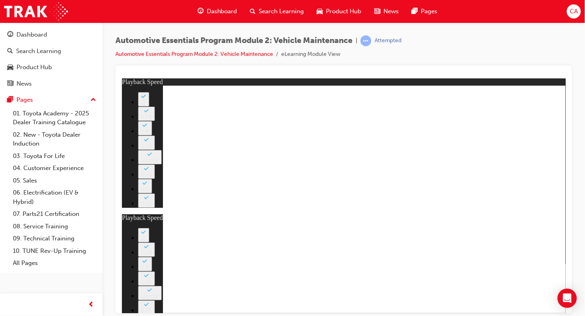
type input "12"
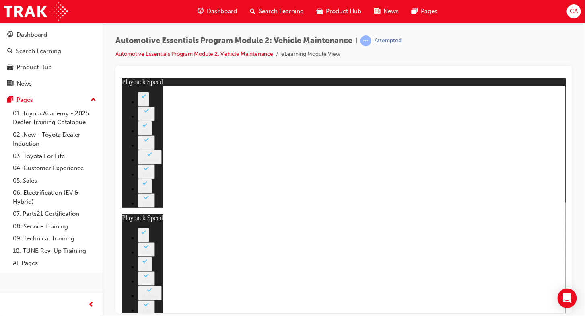
type input "13"
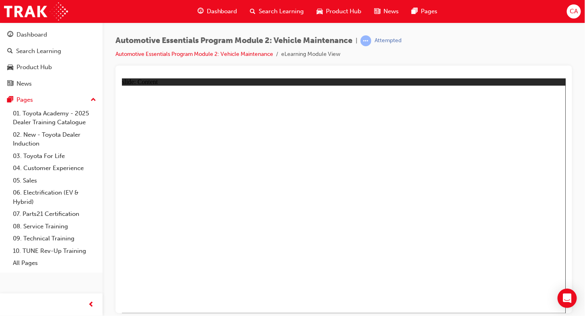
drag, startPoint x: 502, startPoint y: 91, endPoint x: 495, endPoint y: 95, distance: 8.2
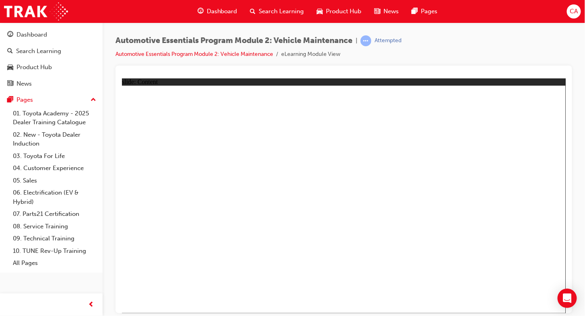
radio input "true"
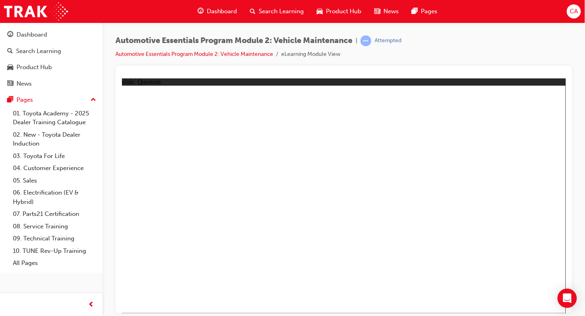
drag, startPoint x: 531, startPoint y: 291, endPoint x: 530, endPoint y: 297, distance: 5.7
radio input "true"
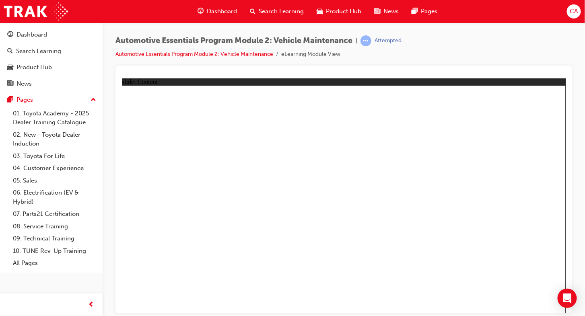
drag, startPoint x: 410, startPoint y: 282, endPoint x: 411, endPoint y: 278, distance: 4.1
drag, startPoint x: 539, startPoint y: 104, endPoint x: 541, endPoint y: 97, distance: 7.5
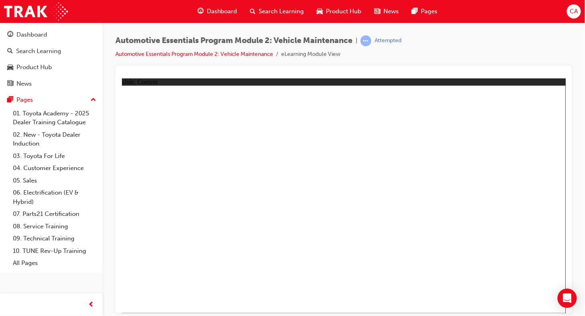
drag, startPoint x: 510, startPoint y: 100, endPoint x: 502, endPoint y: 103, distance: 8.0
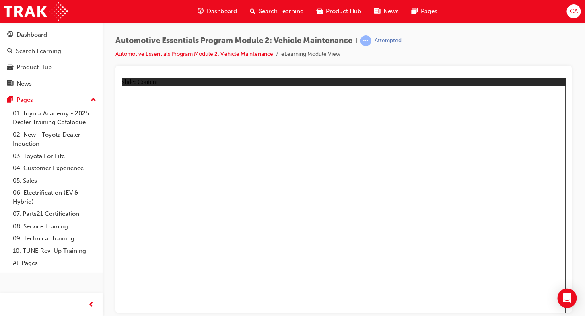
drag, startPoint x: 339, startPoint y: 164, endPoint x: 255, endPoint y: 164, distance: 83.7
drag, startPoint x: 199, startPoint y: 164, endPoint x: 236, endPoint y: 156, distance: 37.5
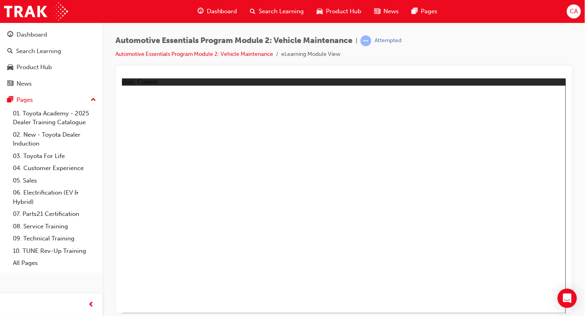
drag, startPoint x: 155, startPoint y: 163, endPoint x: 174, endPoint y: 161, distance: 19.8
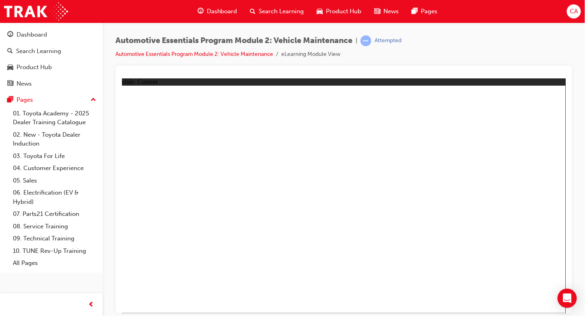
drag, startPoint x: 283, startPoint y: 217, endPoint x: 302, endPoint y: 220, distance: 19.5
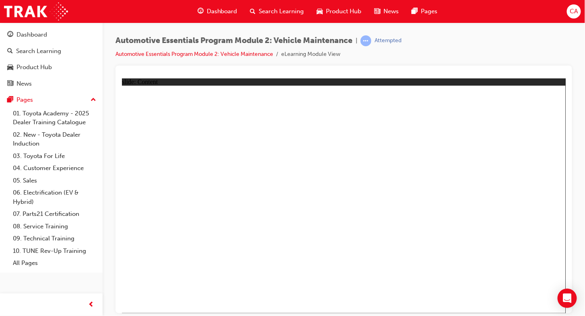
drag, startPoint x: 171, startPoint y: 197, endPoint x: 197, endPoint y: 208, distance: 28.3
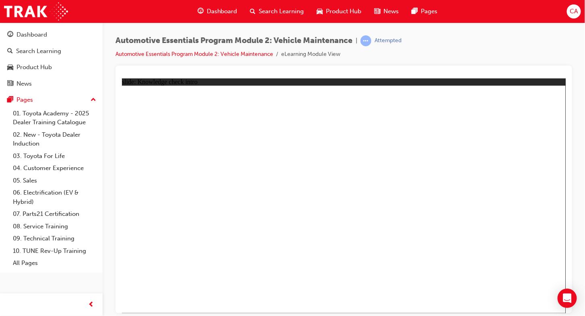
radio input "true"
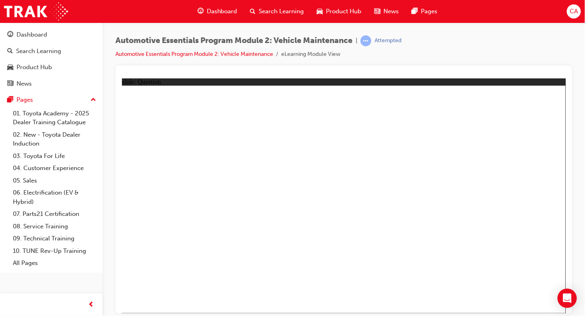
radio input "true"
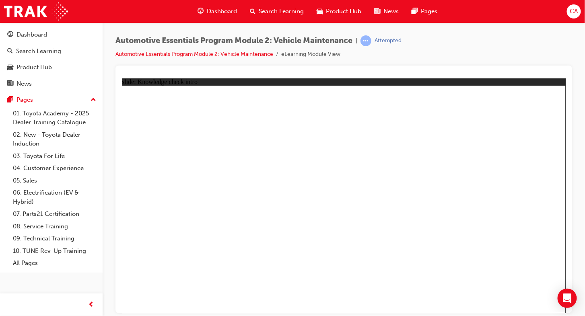
radio input "true"
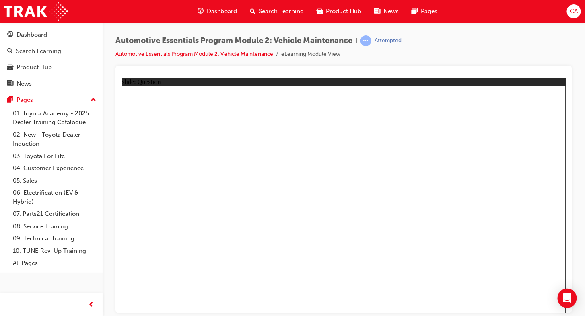
radio input "true"
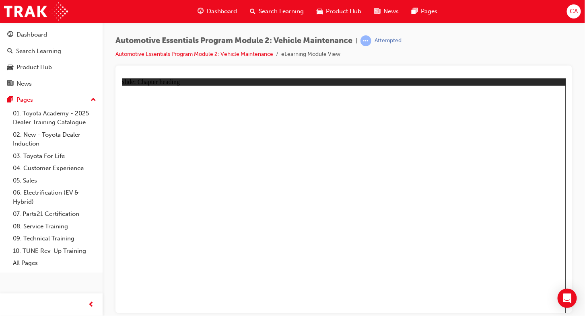
drag, startPoint x: 531, startPoint y: 291, endPoint x: 528, endPoint y: 297, distance: 6.7
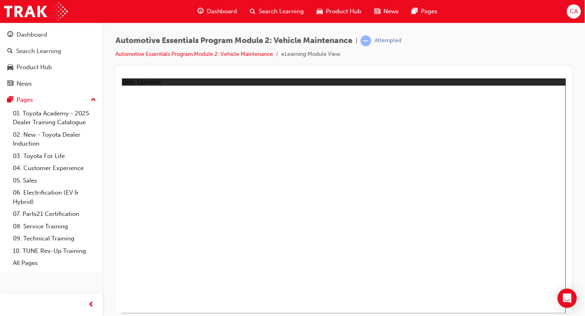
radio input "true"
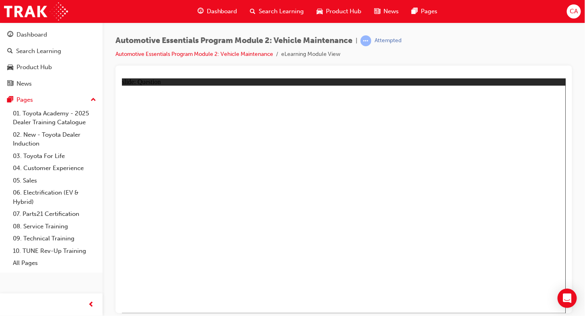
radio input "true"
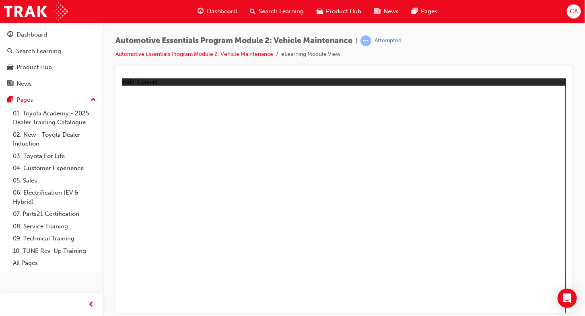
drag, startPoint x: 551, startPoint y: 100, endPoint x: 537, endPoint y: 106, distance: 14.8
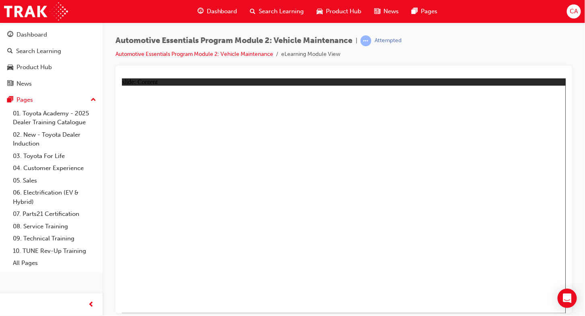
drag, startPoint x: 506, startPoint y: 299, endPoint x: 514, endPoint y: 301, distance: 8.4
drag, startPoint x: 519, startPoint y: 296, endPoint x: 397, endPoint y: 200, distance: 155.1
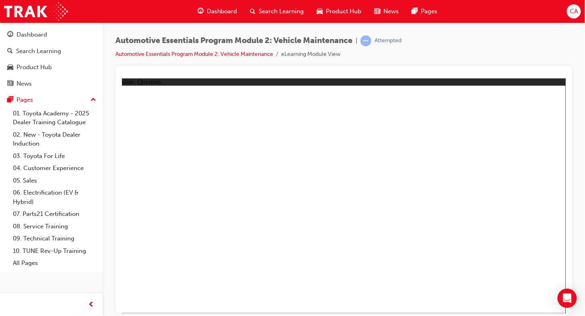
radio input "true"
drag, startPoint x: 364, startPoint y: 173, endPoint x: 369, endPoint y: 187, distance: 14.7
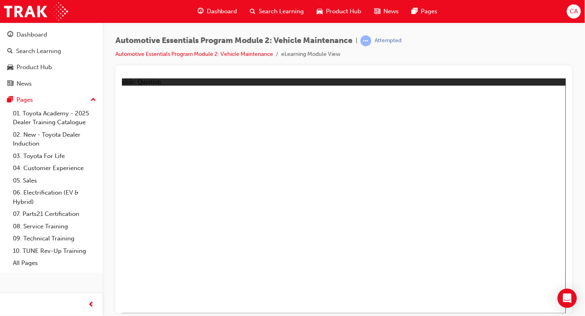
radio input "true"
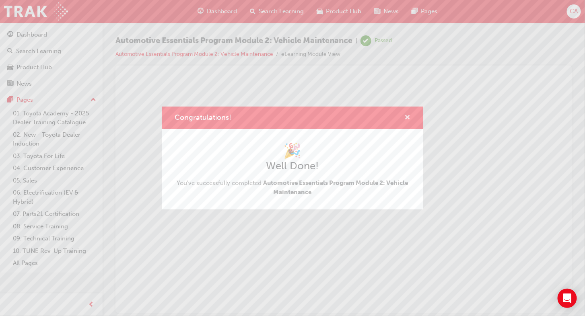
click at [405, 116] on span "cross-icon" at bounding box center [408, 118] width 6 height 7
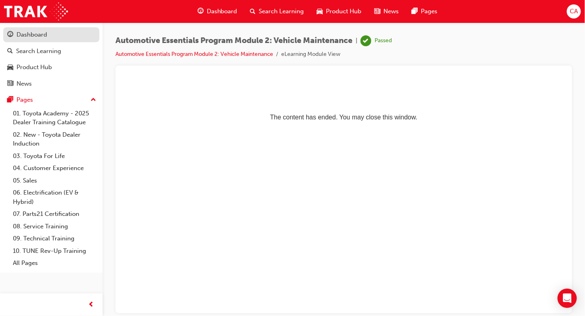
click at [34, 37] on div "Dashboard" at bounding box center [32, 34] width 31 height 9
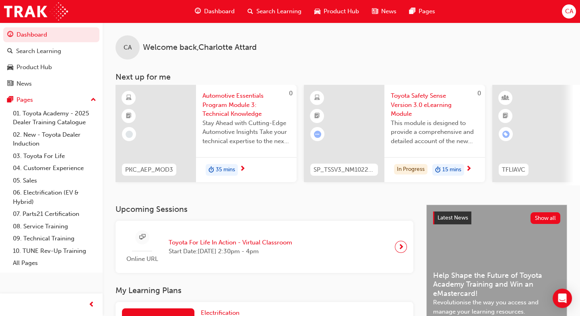
click at [246, 164] on div "35 mins" at bounding box center [246, 169] width 101 height 25
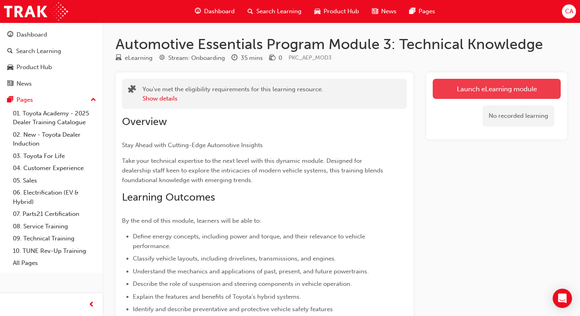
click at [475, 90] on link "Launch eLearning module" at bounding box center [497, 89] width 128 height 20
